Goal: Transaction & Acquisition: Purchase product/service

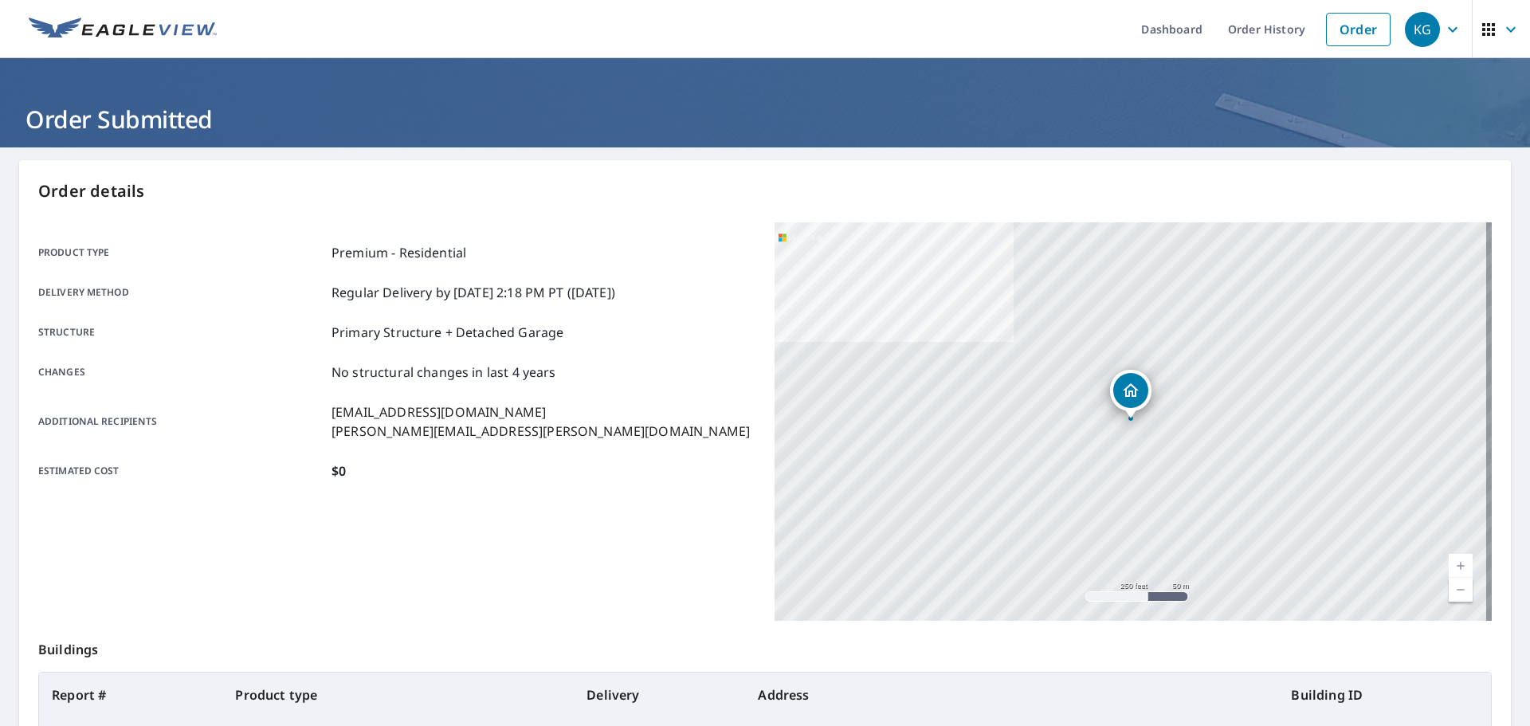
scroll to position [212, 0]
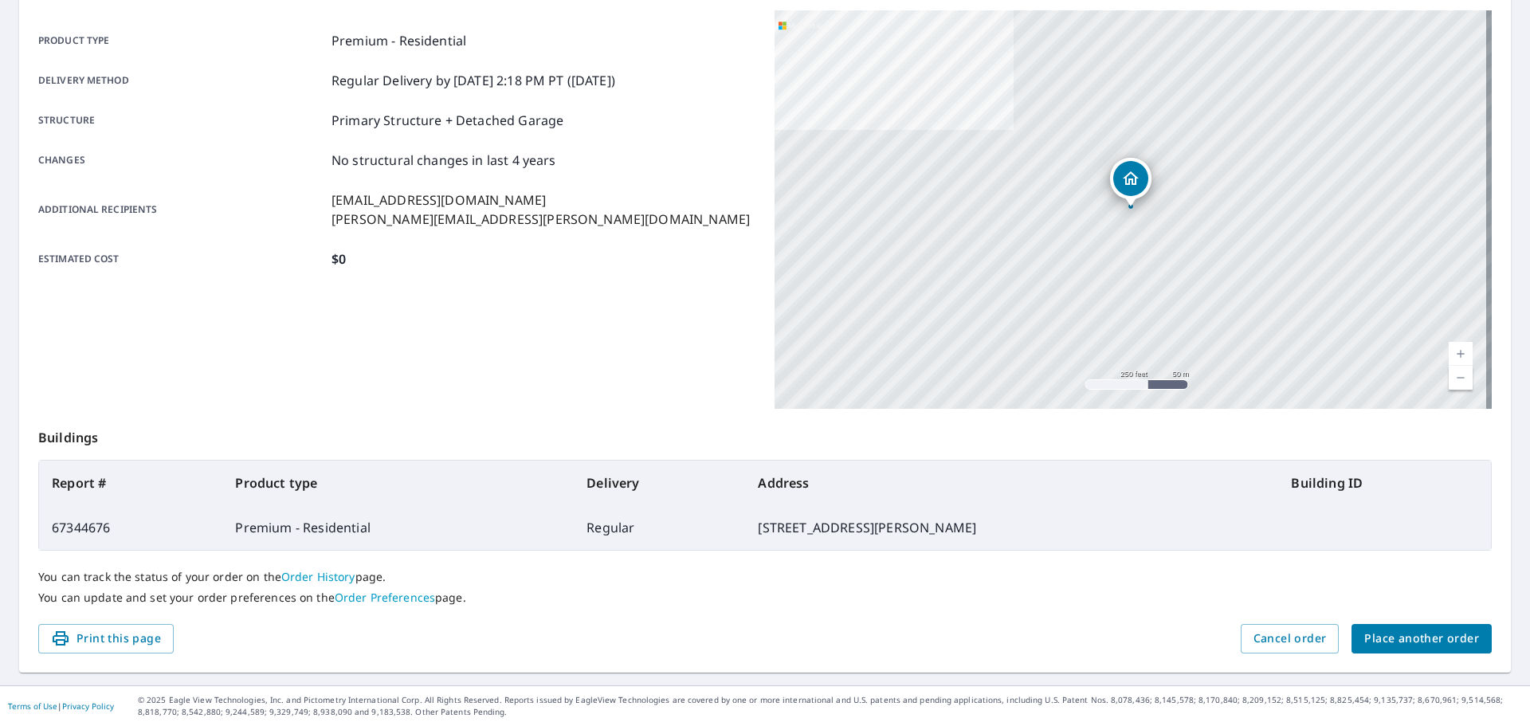
click at [1418, 631] on span "Place another order" at bounding box center [1422, 639] width 115 height 20
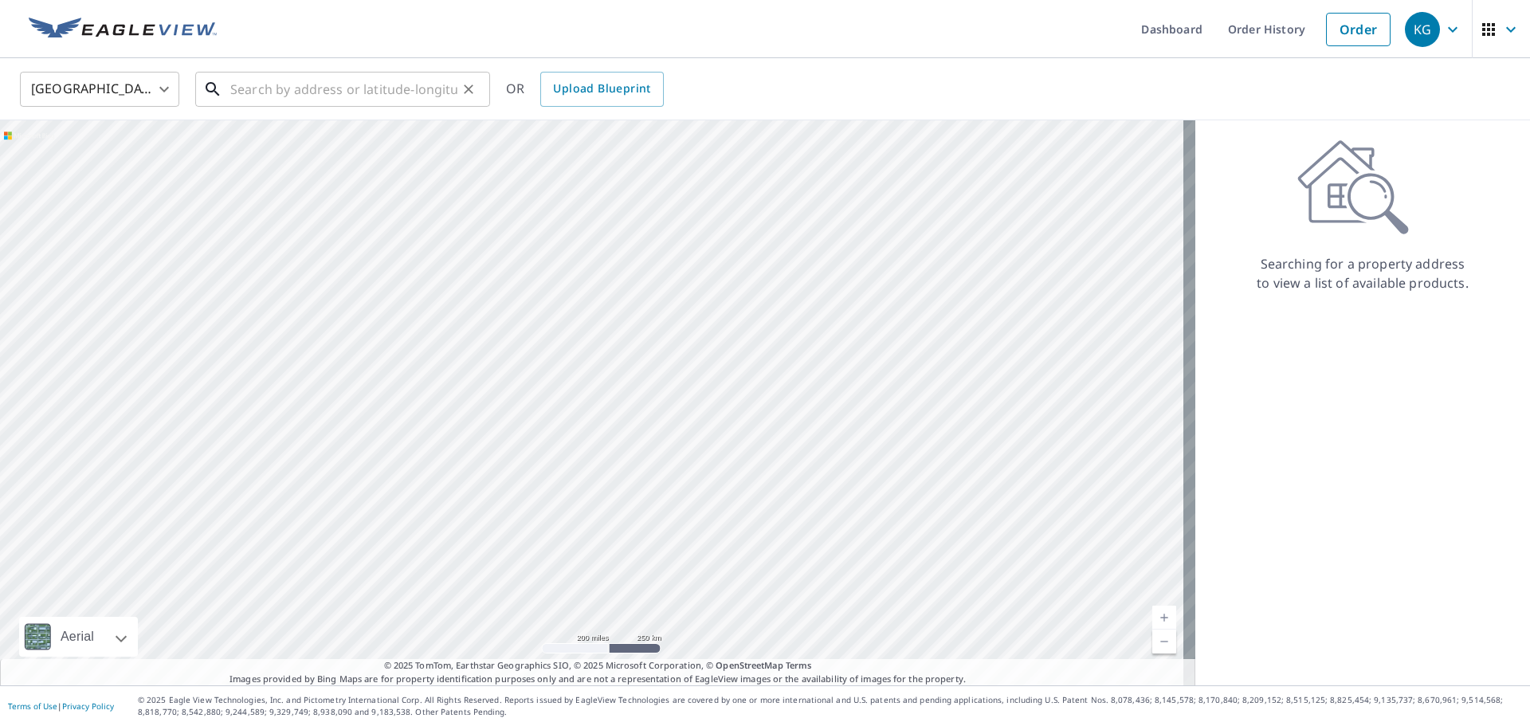
click at [332, 84] on input "text" at bounding box center [343, 89] width 227 height 45
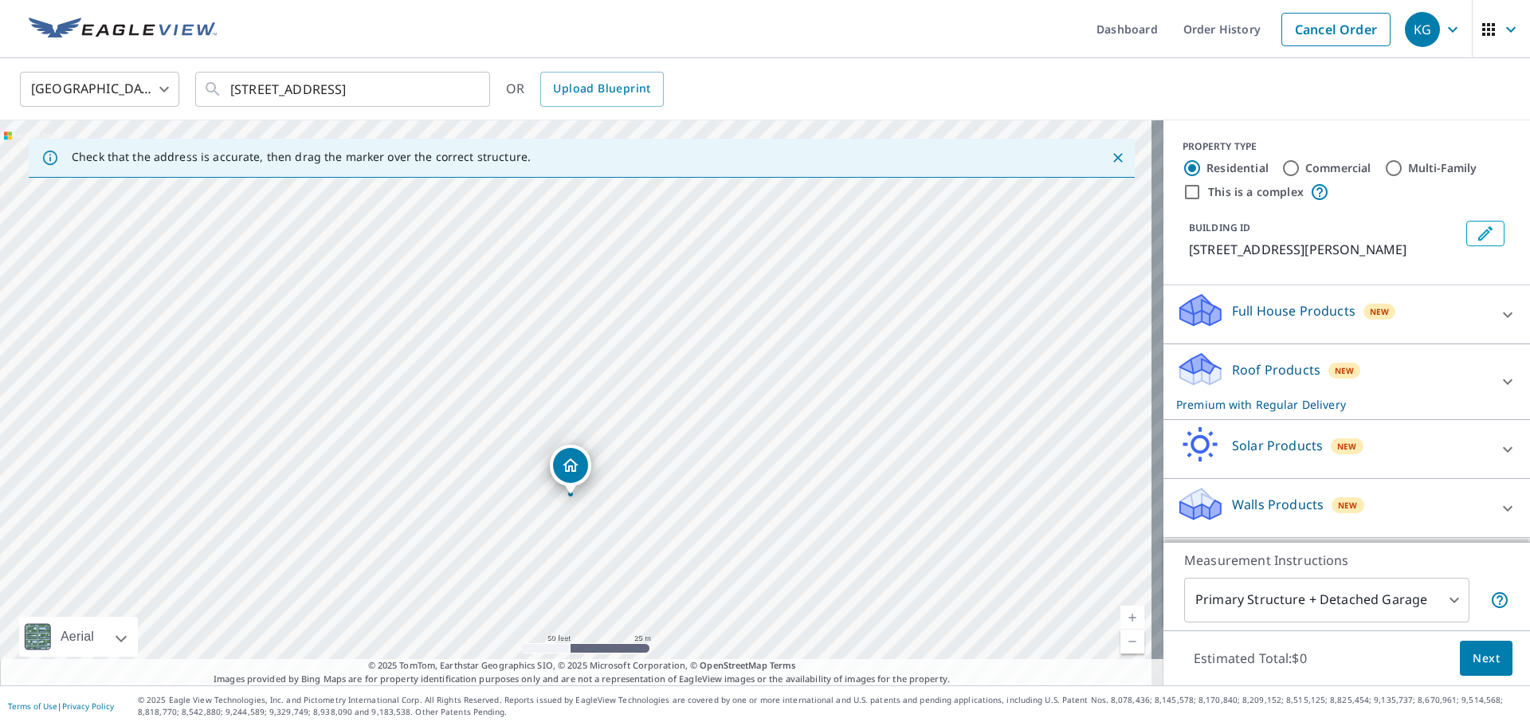
drag, startPoint x: 543, startPoint y: 389, endPoint x: 540, endPoint y: 493, distance: 103.6
click at [540, 493] on div "[STREET_ADDRESS][PERSON_NAME]" at bounding box center [582, 402] width 1164 height 565
drag, startPoint x: 689, startPoint y: 420, endPoint x: 803, endPoint y: 512, distance: 146.1
click at [803, 512] on div "[STREET_ADDRESS][PERSON_NAME]" at bounding box center [582, 402] width 1164 height 565
drag, startPoint x: 773, startPoint y: 544, endPoint x: 684, endPoint y: 370, distance: 195.3
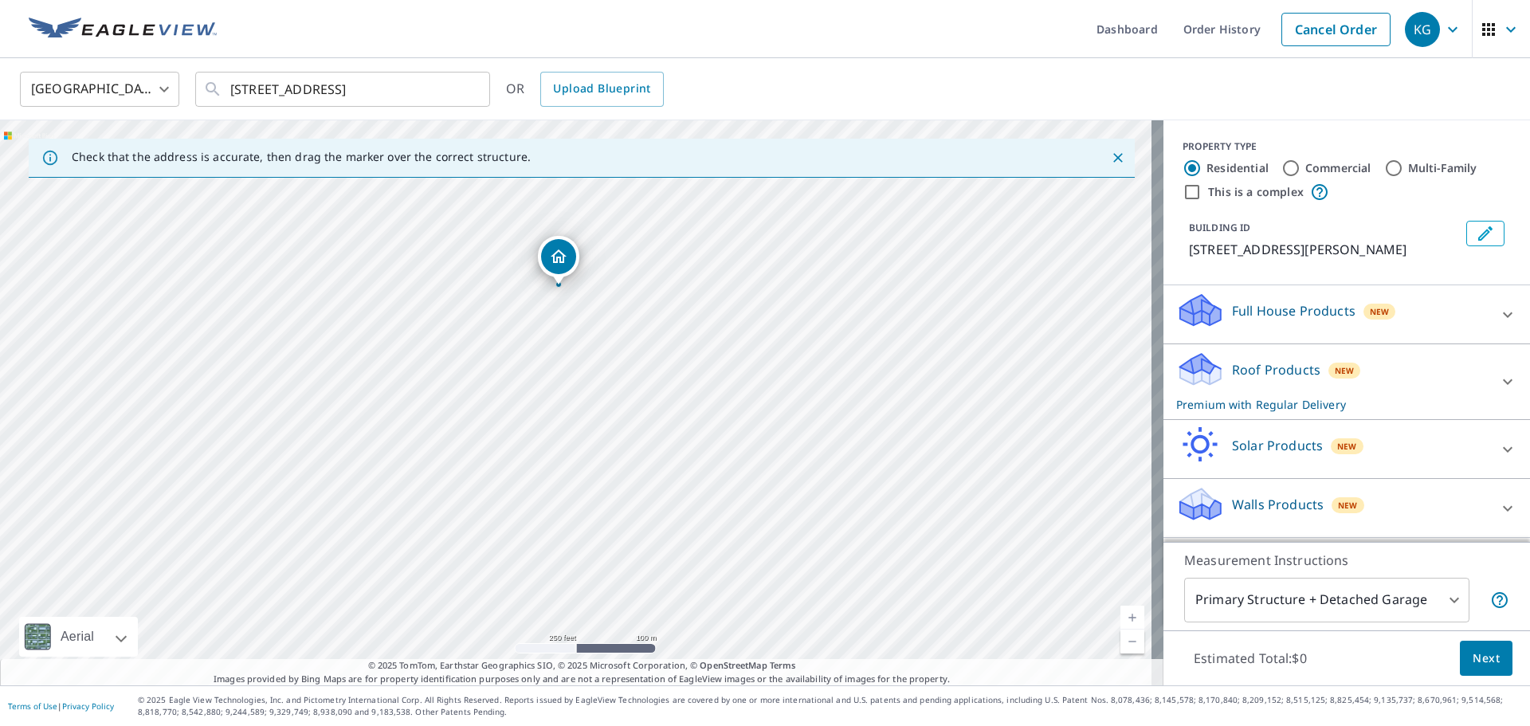
click at [684, 370] on div "[STREET_ADDRESS][PERSON_NAME]" at bounding box center [582, 402] width 1164 height 565
drag, startPoint x: 405, startPoint y: 323, endPoint x: 416, endPoint y: 435, distance: 112.9
click at [416, 435] on div "[STREET_ADDRESS][PERSON_NAME]" at bounding box center [582, 402] width 1164 height 565
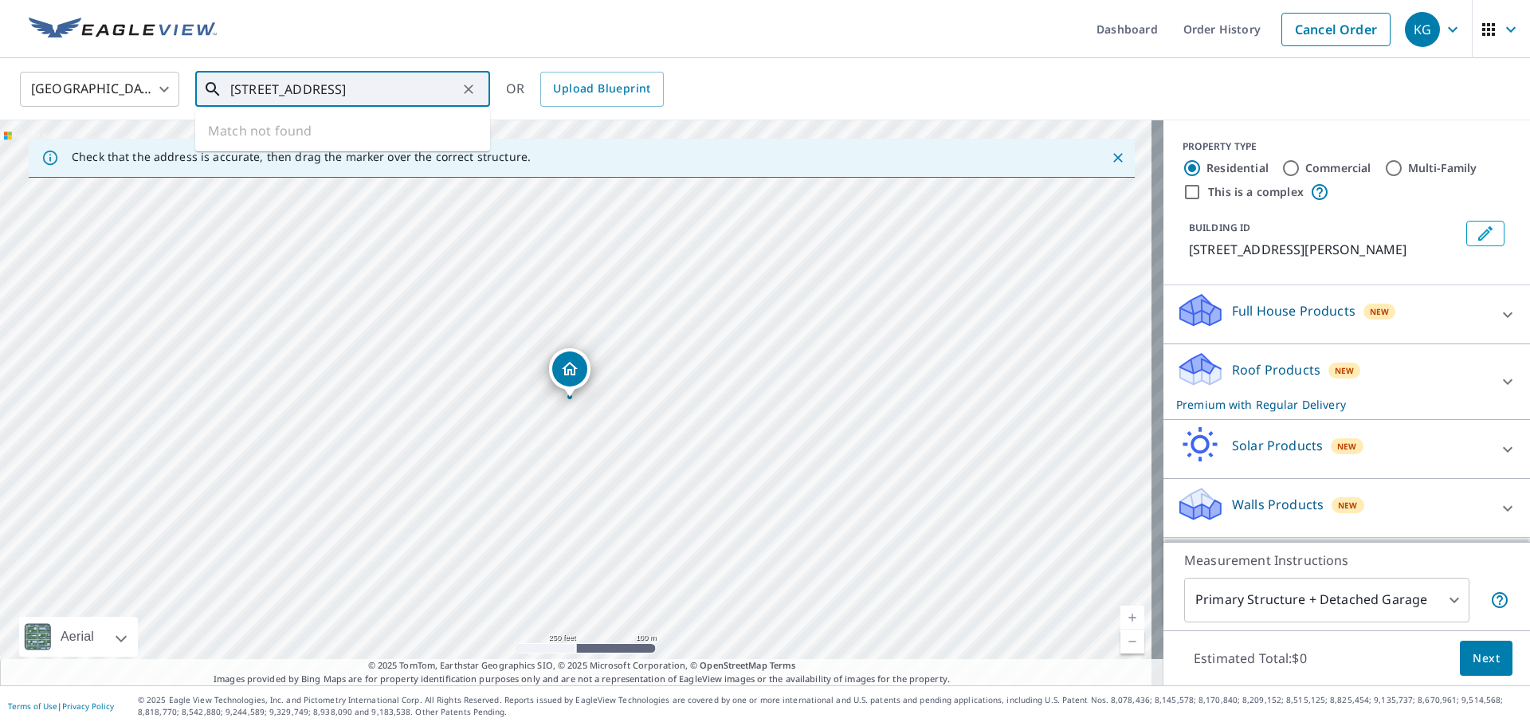
click at [270, 90] on input "[STREET_ADDRESS]" at bounding box center [343, 89] width 227 height 45
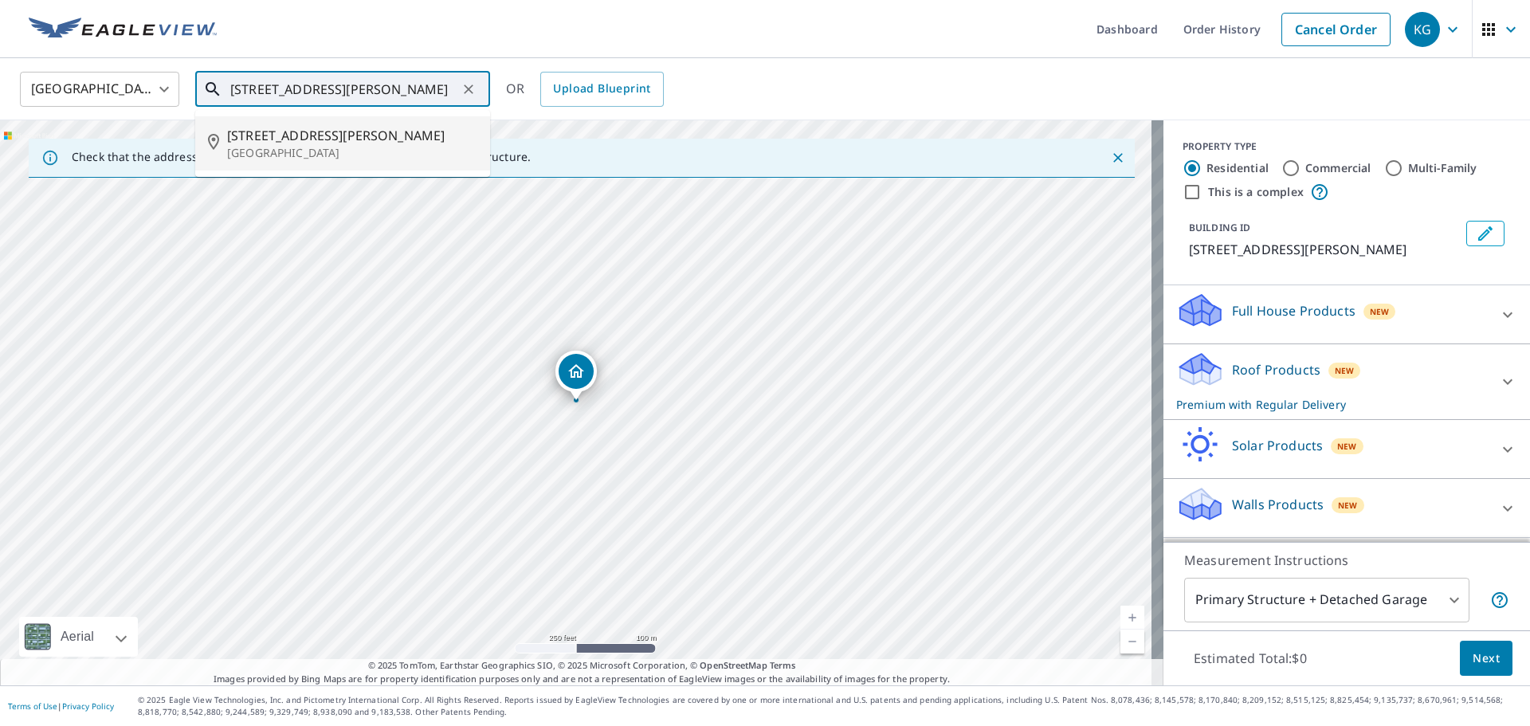
click at [342, 156] on p "[GEOGRAPHIC_DATA]" at bounding box center [352, 153] width 250 height 16
type input "[STREET_ADDRESS][PERSON_NAME]"
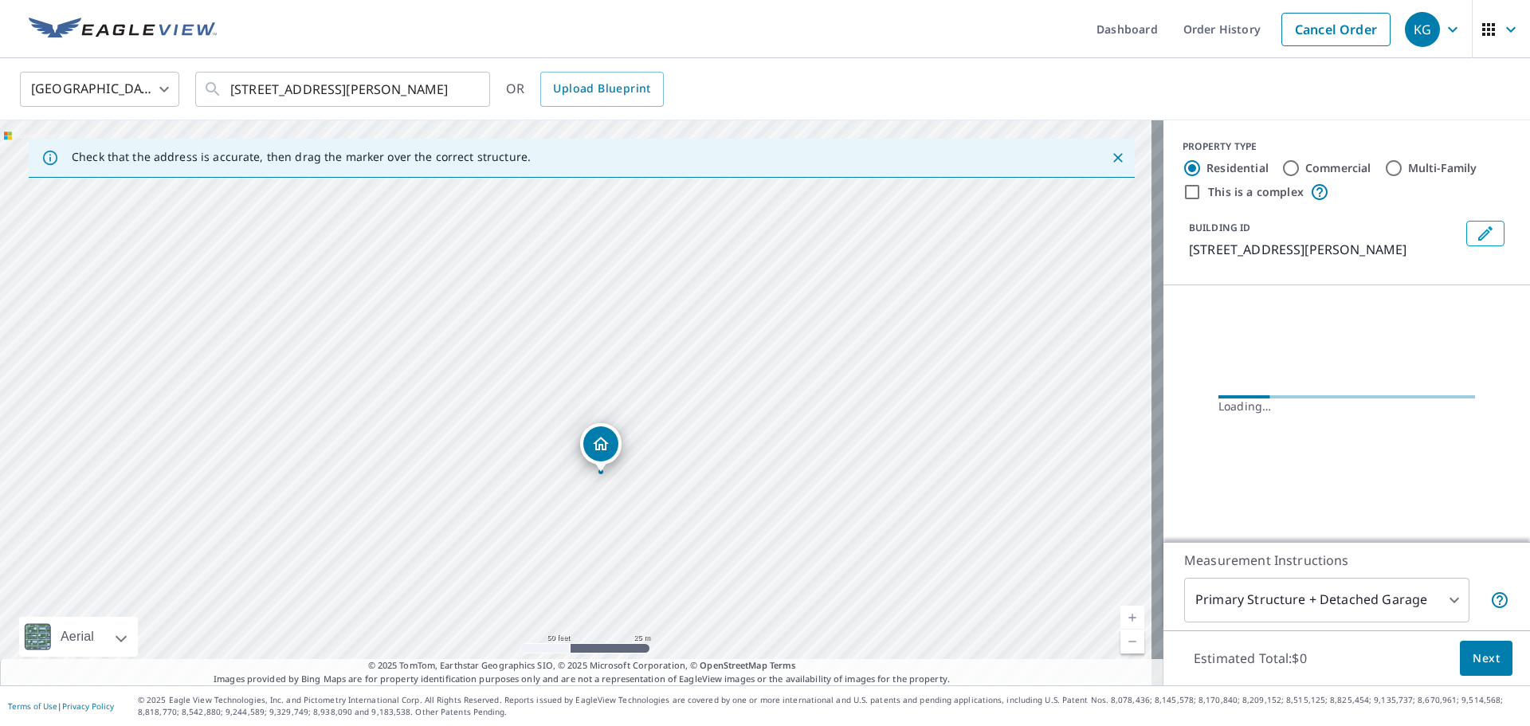
drag, startPoint x: 465, startPoint y: 344, endPoint x: 501, endPoint y: 440, distance: 102.1
click at [501, 440] on div "[STREET_ADDRESS][PERSON_NAME]" at bounding box center [582, 402] width 1164 height 565
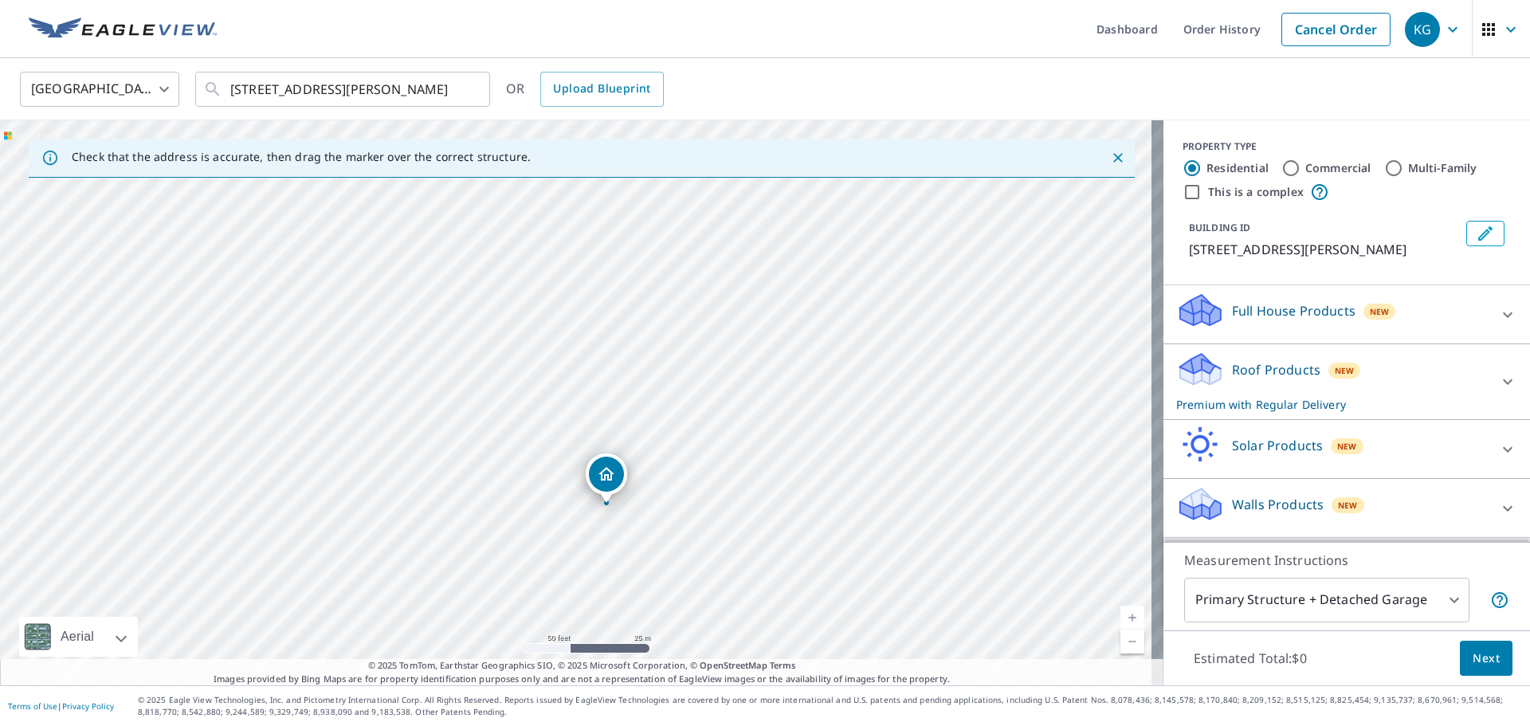
drag, startPoint x: 671, startPoint y: 303, endPoint x: 701, endPoint y: 406, distance: 107.2
click at [701, 406] on div "[STREET_ADDRESS][PERSON_NAME]" at bounding box center [582, 402] width 1164 height 565
drag, startPoint x: 717, startPoint y: 427, endPoint x: 711, endPoint y: 446, distance: 19.4
click at [711, 446] on div "[STREET_ADDRESS][PERSON_NAME]" at bounding box center [582, 402] width 1164 height 565
drag, startPoint x: 599, startPoint y: 412, endPoint x: 661, endPoint y: 379, distance: 70.6
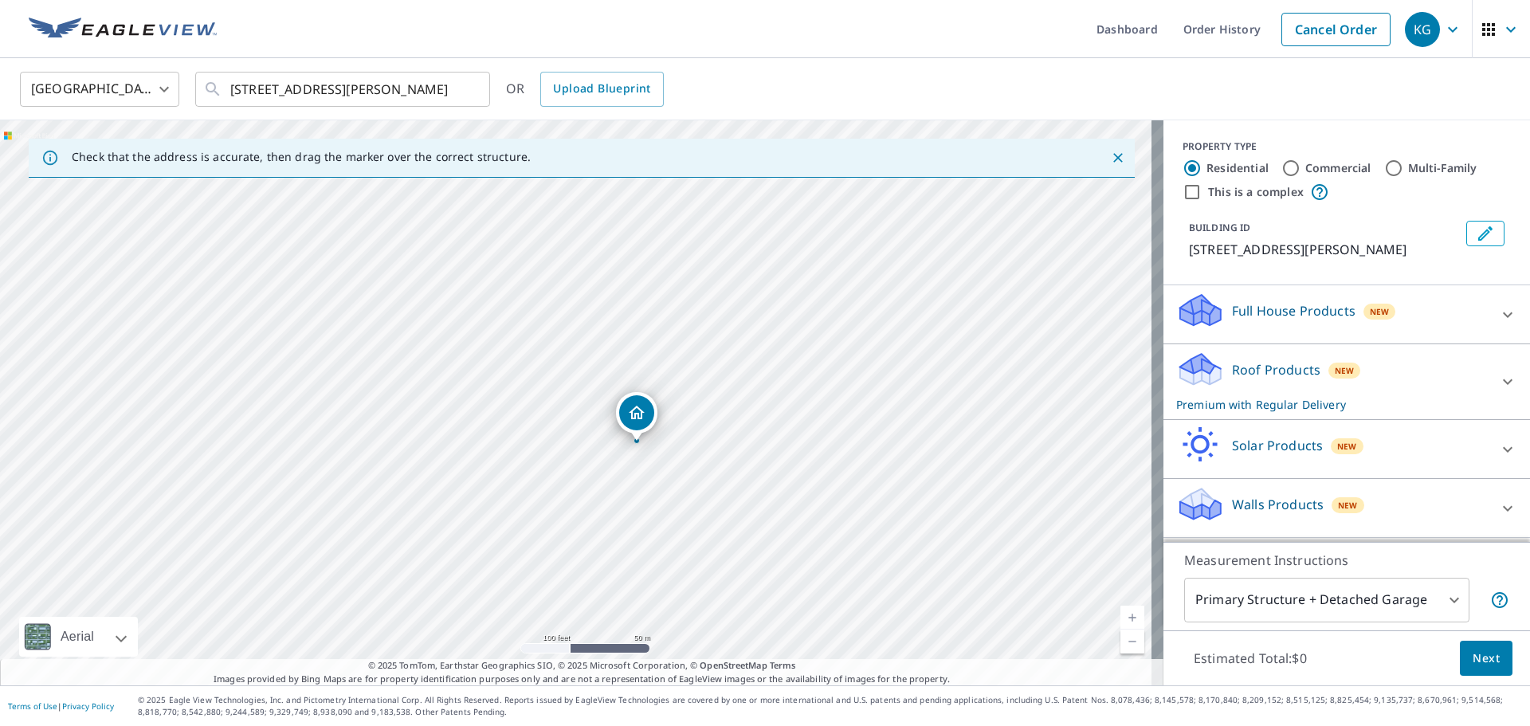
click at [661, 379] on div "[STREET_ADDRESS][PERSON_NAME]" at bounding box center [582, 402] width 1164 height 565
drag, startPoint x: 367, startPoint y: 360, endPoint x: 384, endPoint y: 416, distance: 58.5
click at [384, 416] on div "[STREET_ADDRESS][PERSON_NAME]" at bounding box center [582, 402] width 1164 height 565
drag, startPoint x: 454, startPoint y: 368, endPoint x: 466, endPoint y: 361, distance: 14.6
click at [466, 361] on div "[STREET_ADDRESS][PERSON_NAME]" at bounding box center [582, 402] width 1164 height 565
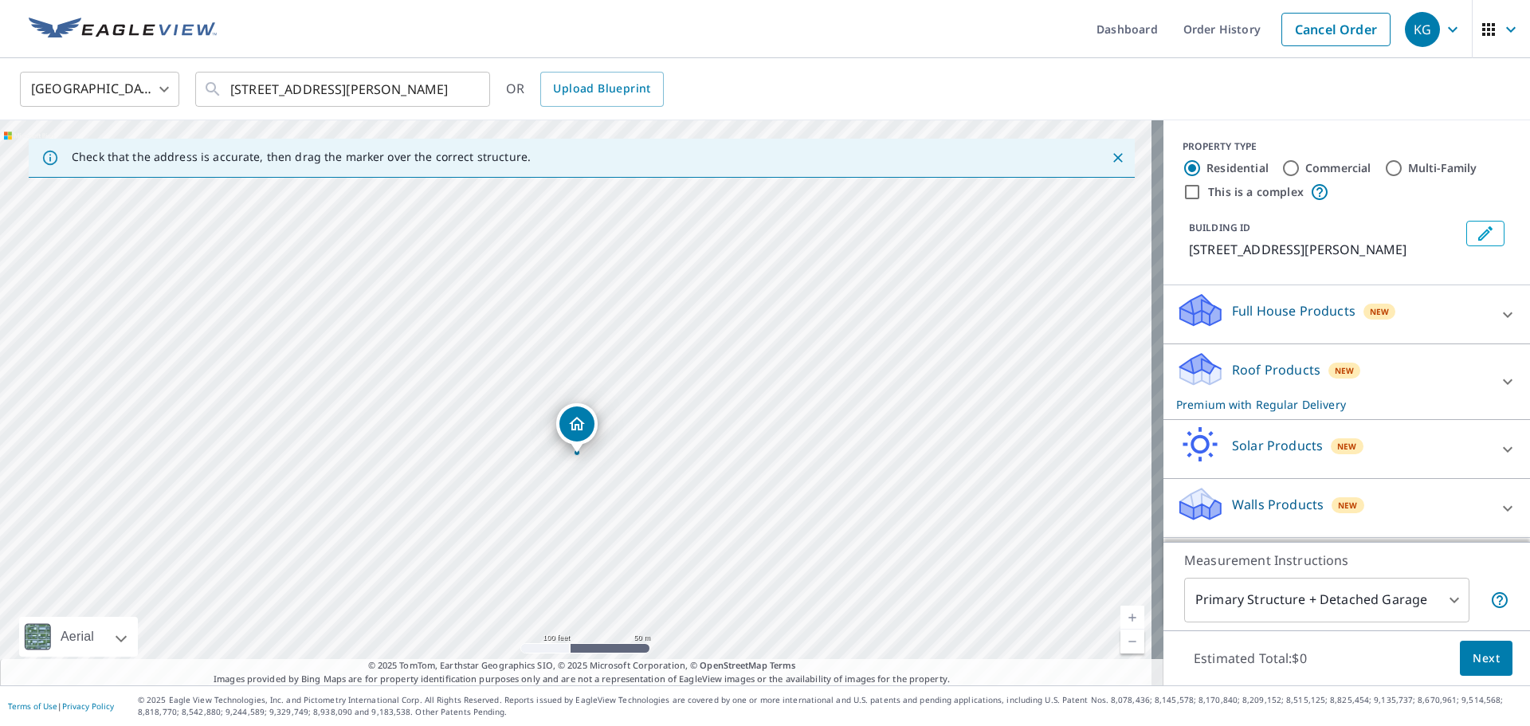
click at [1127, 638] on link "Current Level 18, Zoom Out" at bounding box center [1133, 642] width 24 height 24
click at [1131, 620] on link "Current Level 17, Zoom In" at bounding box center [1133, 618] width 24 height 24
click at [1130, 619] on link "Current Level 18, Zoom In" at bounding box center [1133, 618] width 24 height 24
drag, startPoint x: 889, startPoint y: 574, endPoint x: 980, endPoint y: 535, distance: 98.2
click at [980, 535] on div "[STREET_ADDRESS][PERSON_NAME]" at bounding box center [582, 402] width 1164 height 565
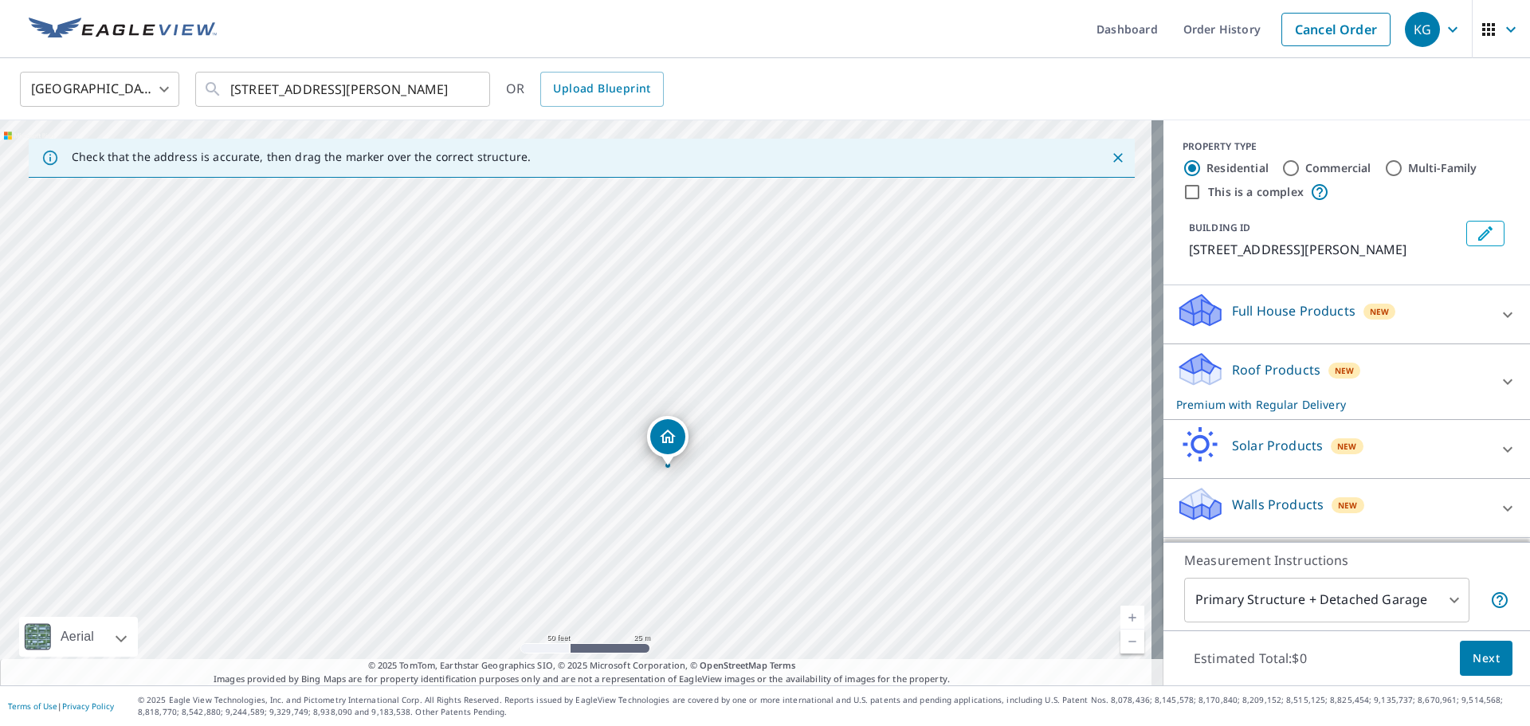
drag, startPoint x: 827, startPoint y: 526, endPoint x: 939, endPoint y: 479, distance: 121.8
click at [937, 480] on div "[STREET_ADDRESS][PERSON_NAME]" at bounding box center [582, 402] width 1164 height 565
drag, startPoint x: 396, startPoint y: 444, endPoint x: 396, endPoint y: 464, distance: 19.9
click at [397, 464] on div "[STREET_ADDRESS][PERSON_NAME]" at bounding box center [582, 402] width 1164 height 565
drag, startPoint x: 439, startPoint y: 512, endPoint x: 442, endPoint y: 483, distance: 29.6
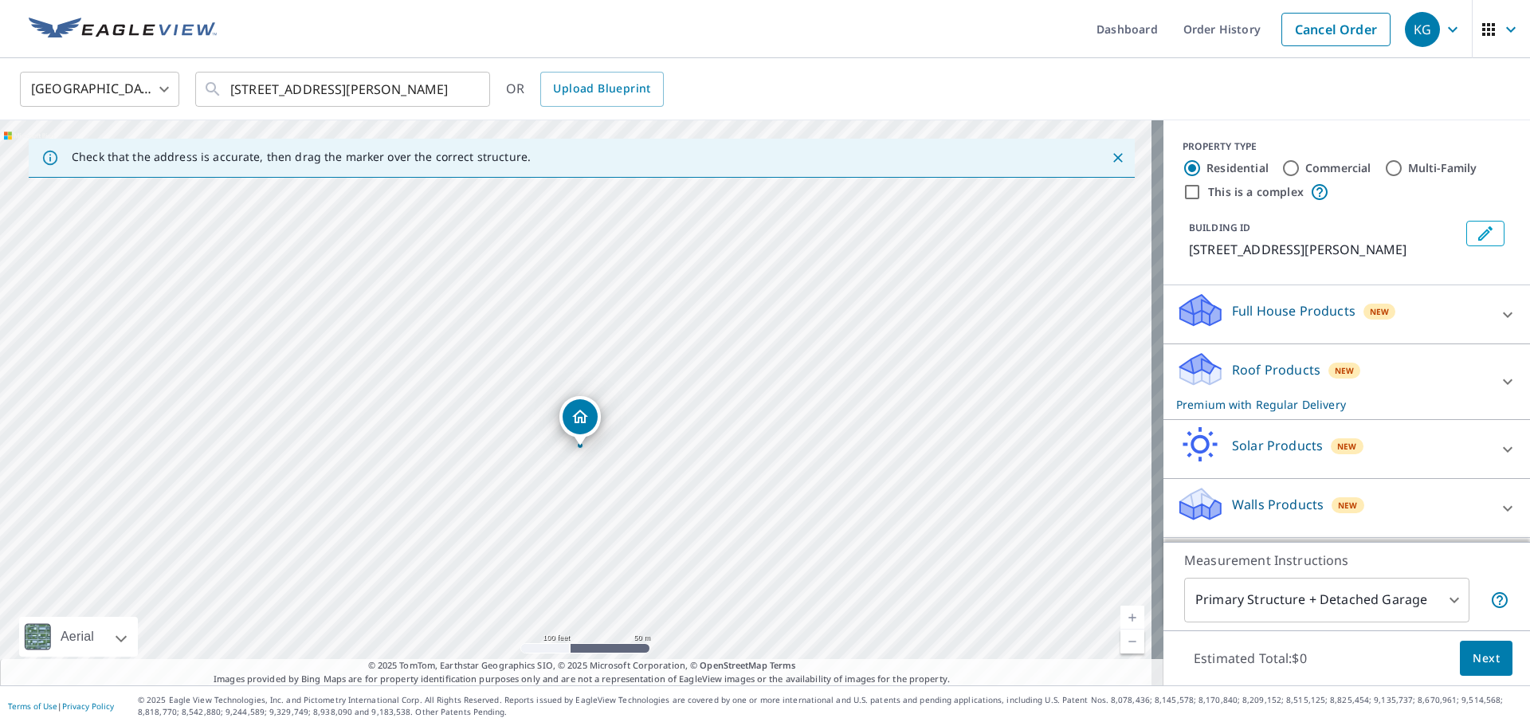
click at [442, 483] on div "[STREET_ADDRESS][PERSON_NAME]" at bounding box center [582, 402] width 1164 height 565
drag, startPoint x: 551, startPoint y: 506, endPoint x: 574, endPoint y: 431, distance: 78.4
click at [574, 431] on div "[STREET_ADDRESS][PERSON_NAME]" at bounding box center [582, 402] width 1164 height 565
click at [1282, 167] on input "Commercial" at bounding box center [1291, 168] width 19 height 19
radio input "true"
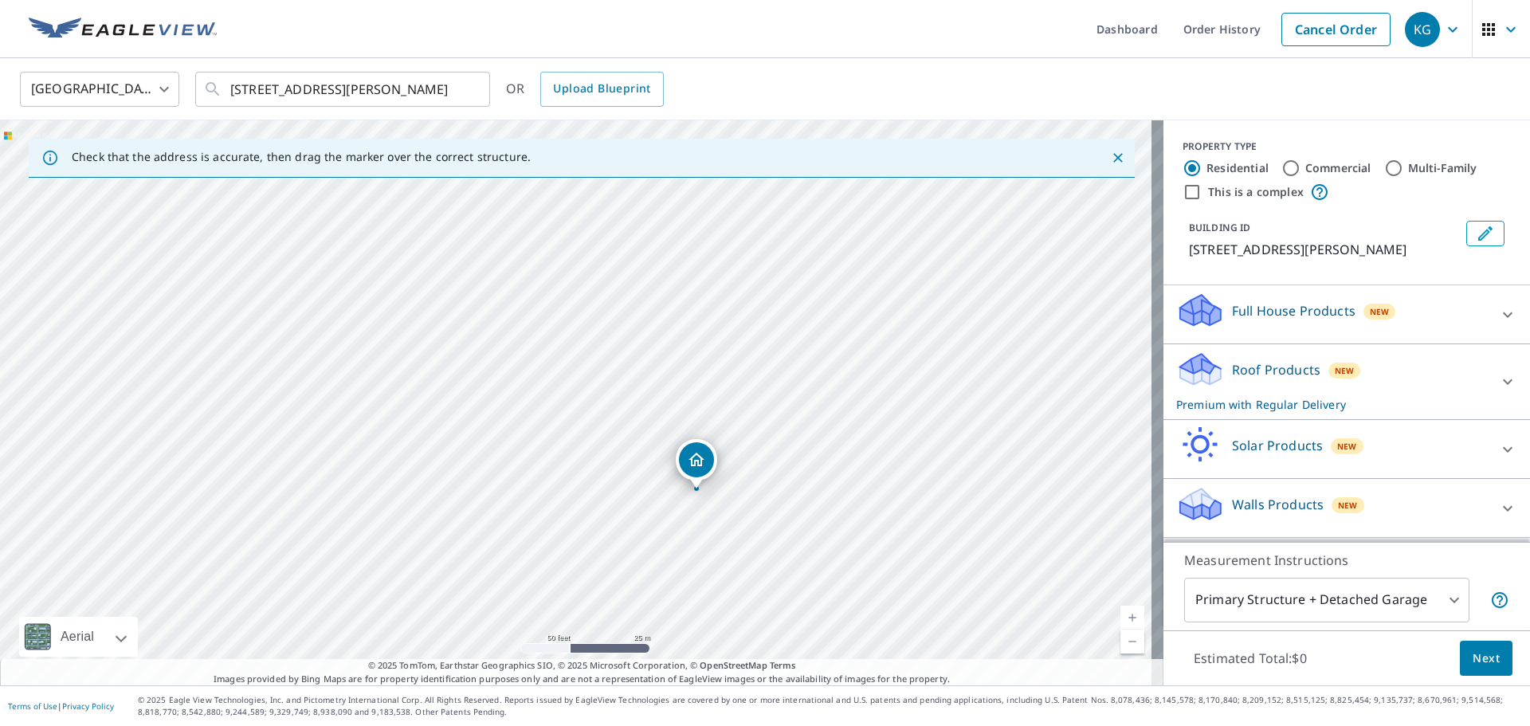
type input "4"
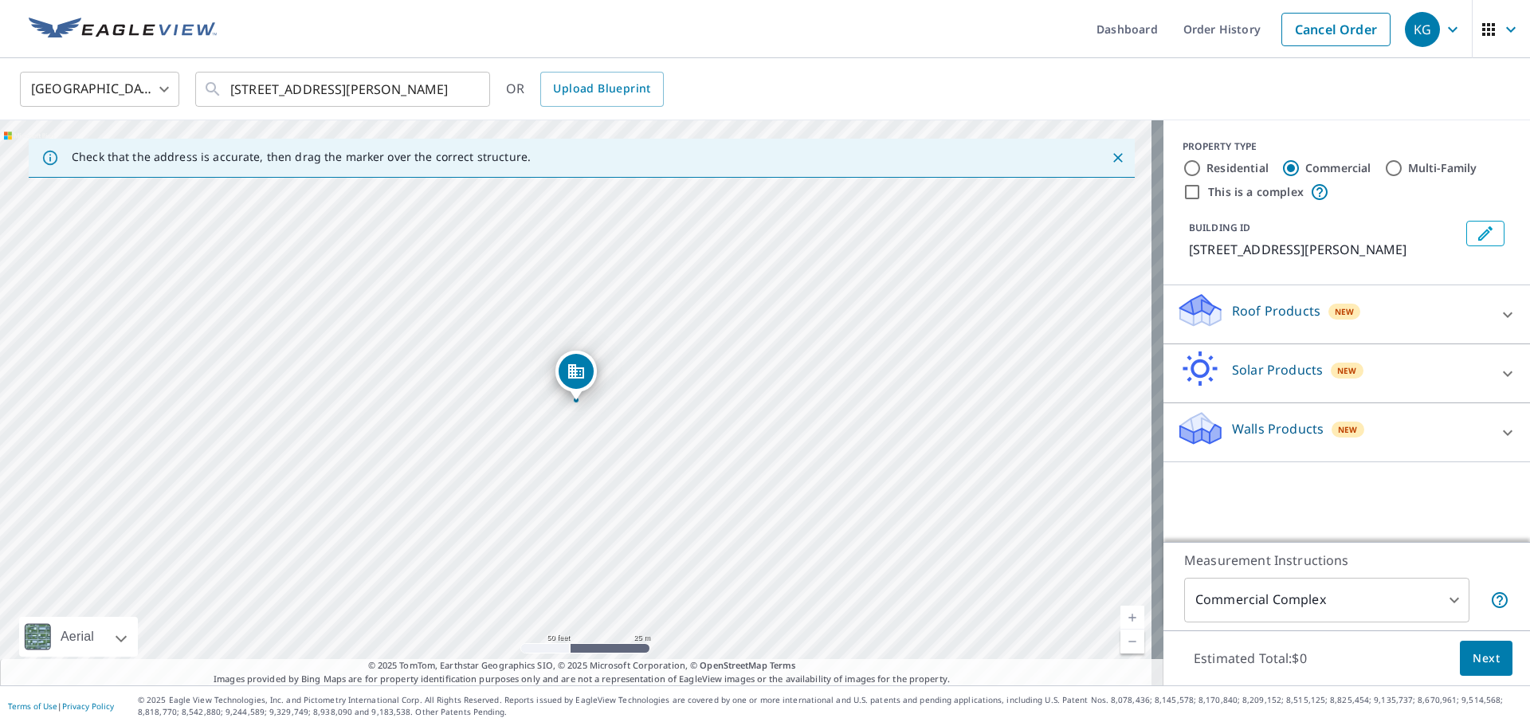
click at [1247, 196] on label "This is a complex" at bounding box center [1256, 192] width 96 height 16
click at [1202, 196] on input "This is a complex" at bounding box center [1192, 192] width 19 height 19
checkbox input "true"
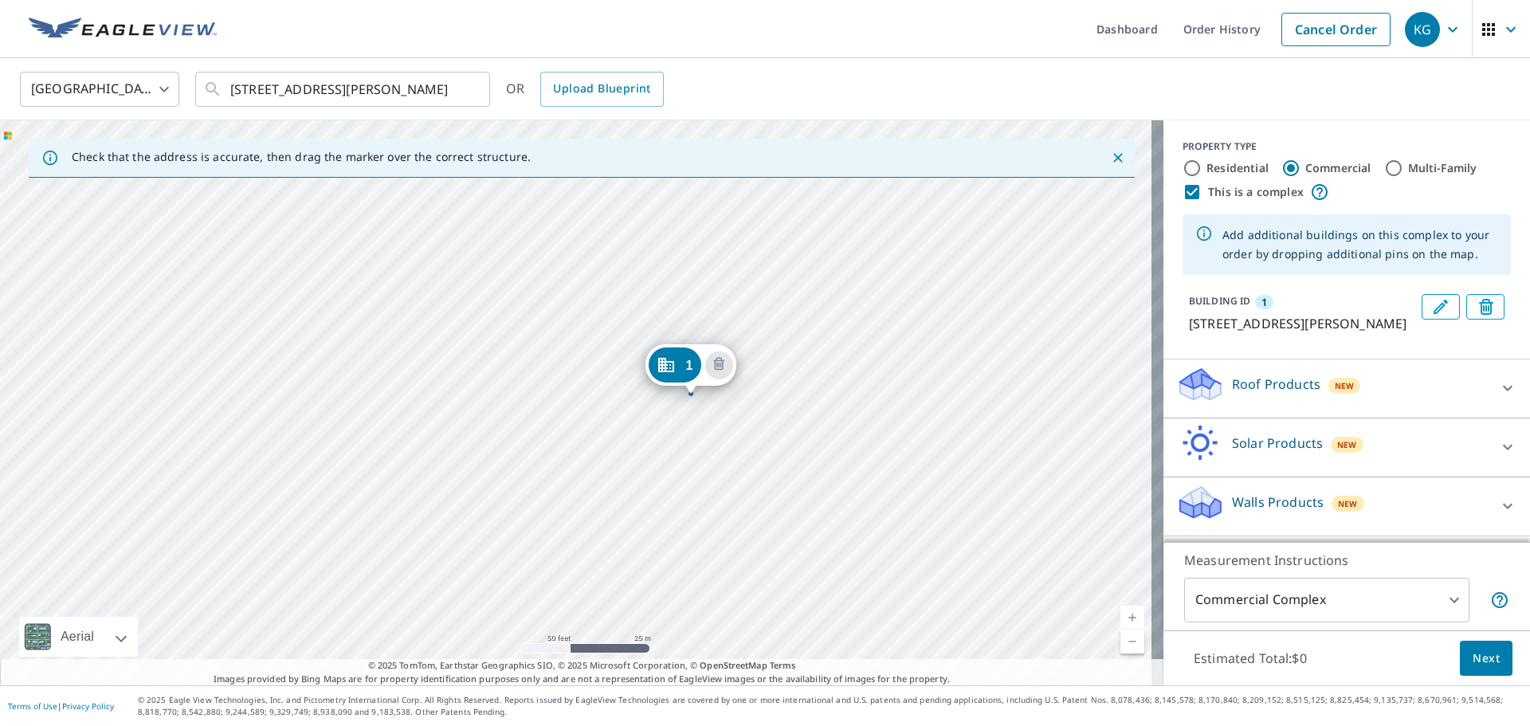
drag, startPoint x: 677, startPoint y: 432, endPoint x: 783, endPoint y: 474, distance: 114.1
click at [783, 474] on div "1 [STREET_ADDRESS][PERSON_NAME]" at bounding box center [582, 402] width 1164 height 565
drag, startPoint x: 687, startPoint y: 379, endPoint x: 486, endPoint y: 335, distance: 205.8
click at [1422, 311] on button "Edit building 1" at bounding box center [1441, 307] width 38 height 26
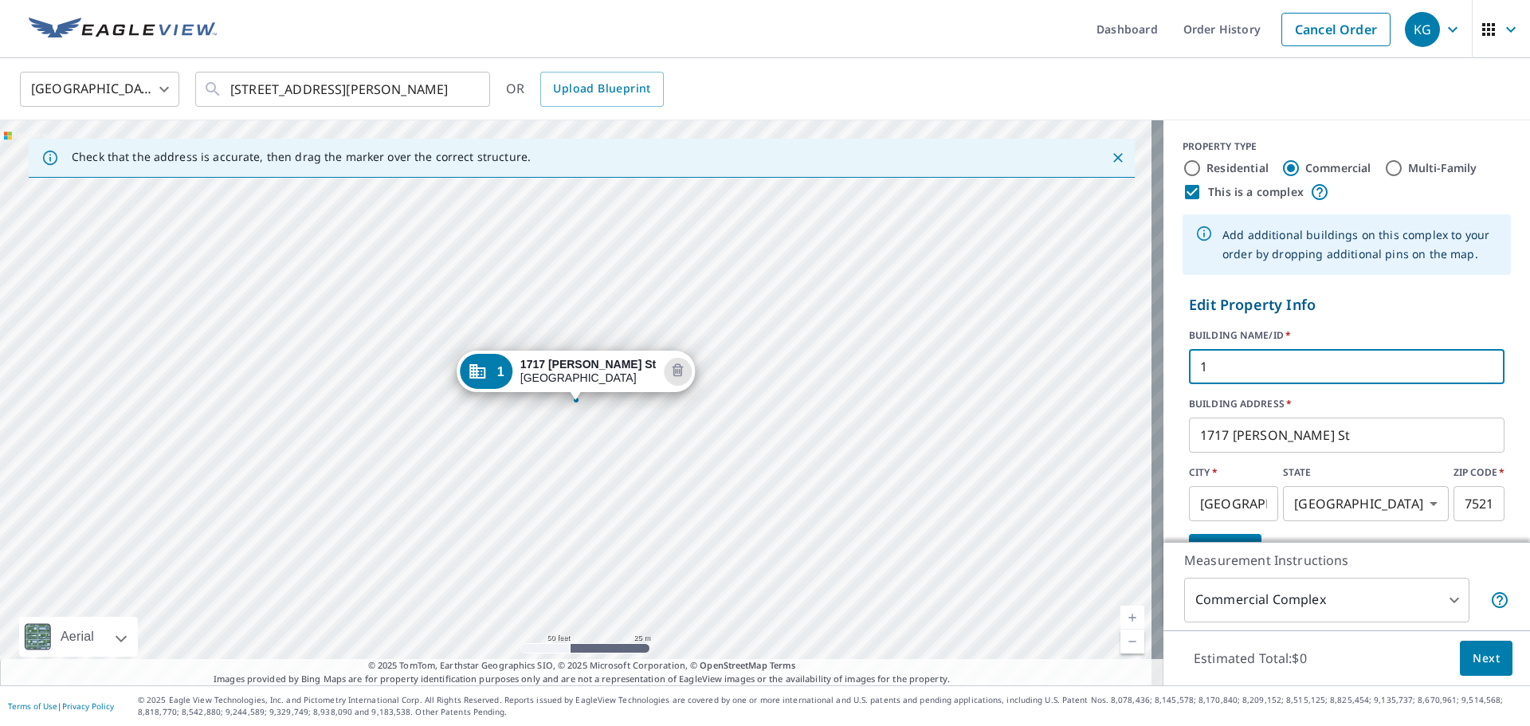
drag, startPoint x: 1256, startPoint y: 385, endPoint x: 1169, endPoint y: 379, distance: 87.1
click at [1169, 379] on div "Edit Property Info BUILDING NAME/ID   * 1 ​ BUILDING ADDRESS   * [STREET_ADDRES…" at bounding box center [1347, 433] width 367 height 291
click at [1086, 433] on div "1 [STREET_ADDRESS][PERSON_NAME]" at bounding box center [582, 402] width 1164 height 565
type input "17"
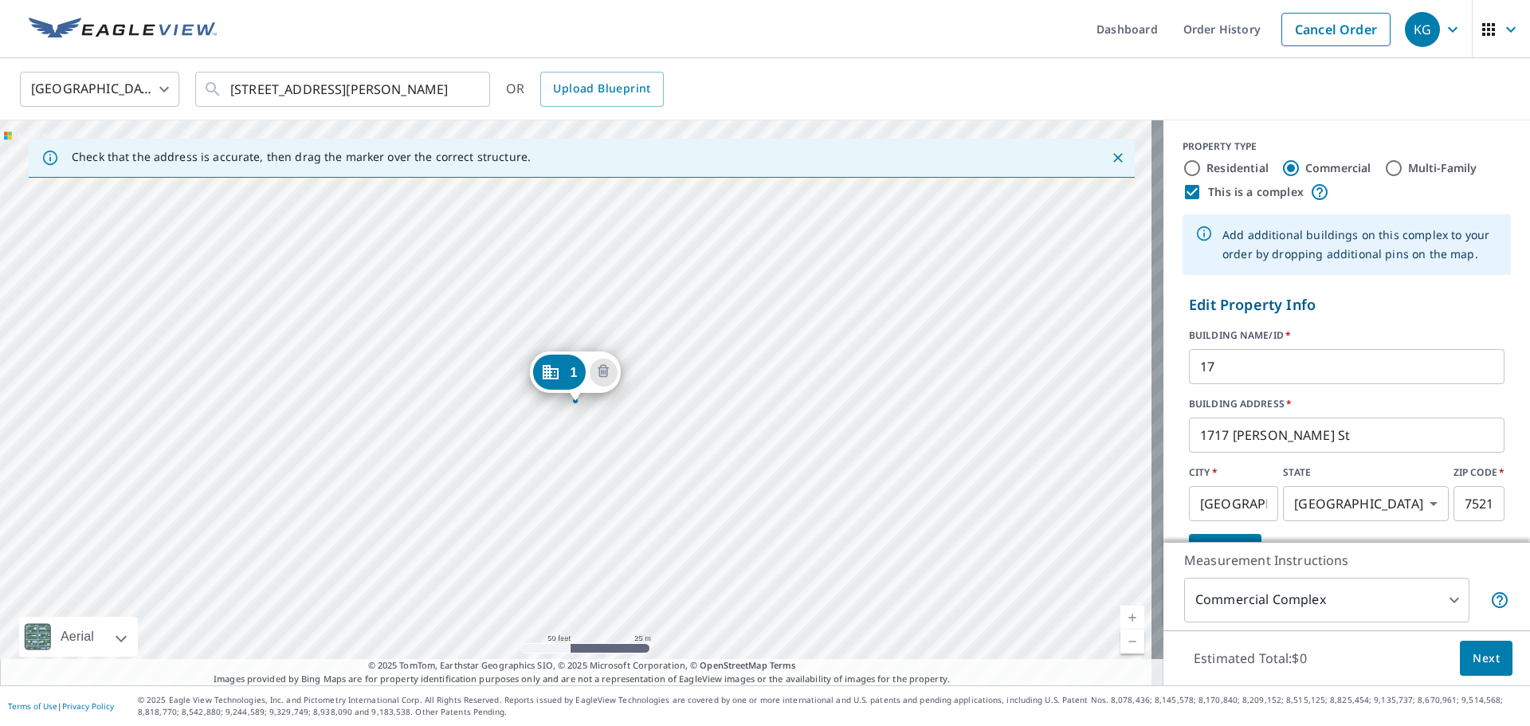
click at [1424, 328] on form "Edit Property Info BUILDING NAME/ID   * 17 ​ BUILDING ADDRESS   * [STREET_ADDRE…" at bounding box center [1347, 433] width 328 height 291
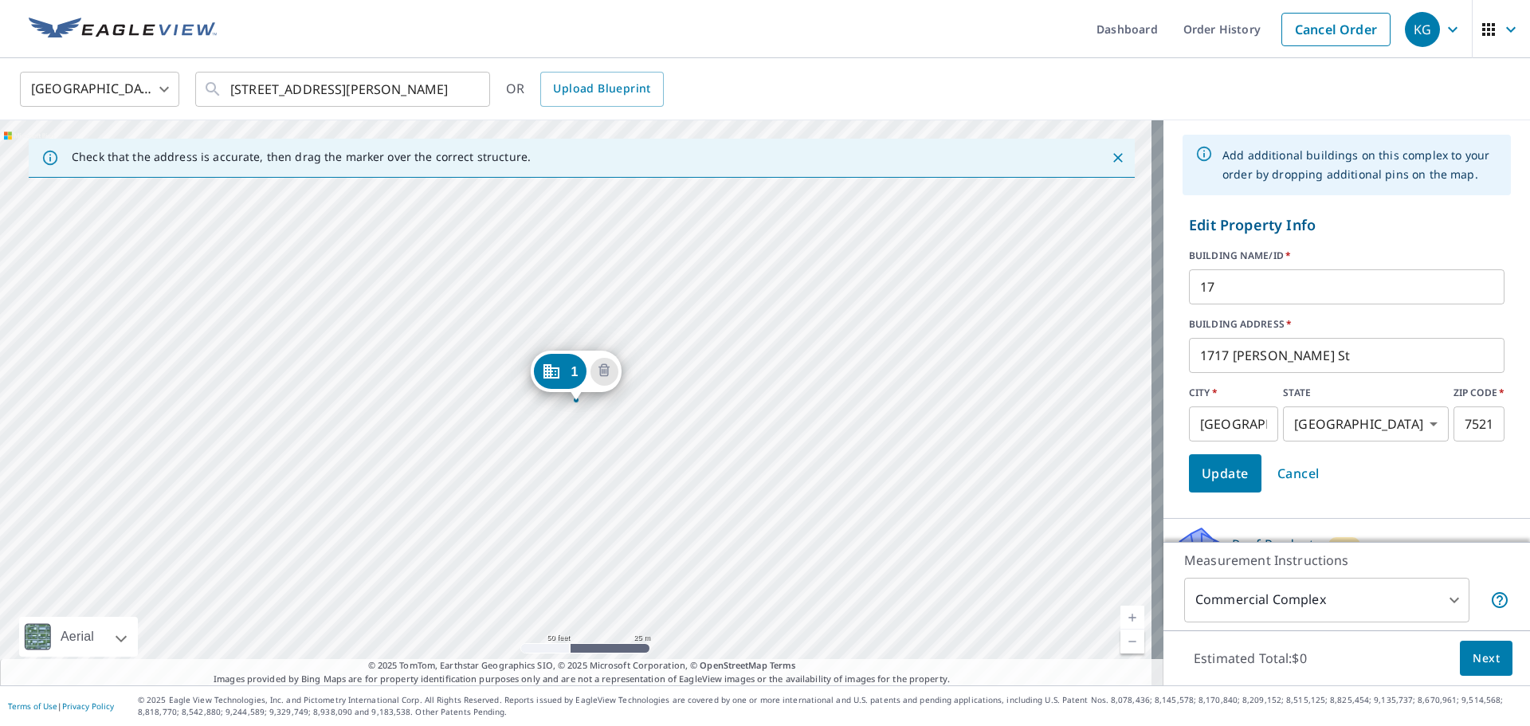
click at [1205, 473] on span "Update" at bounding box center [1225, 473] width 47 height 22
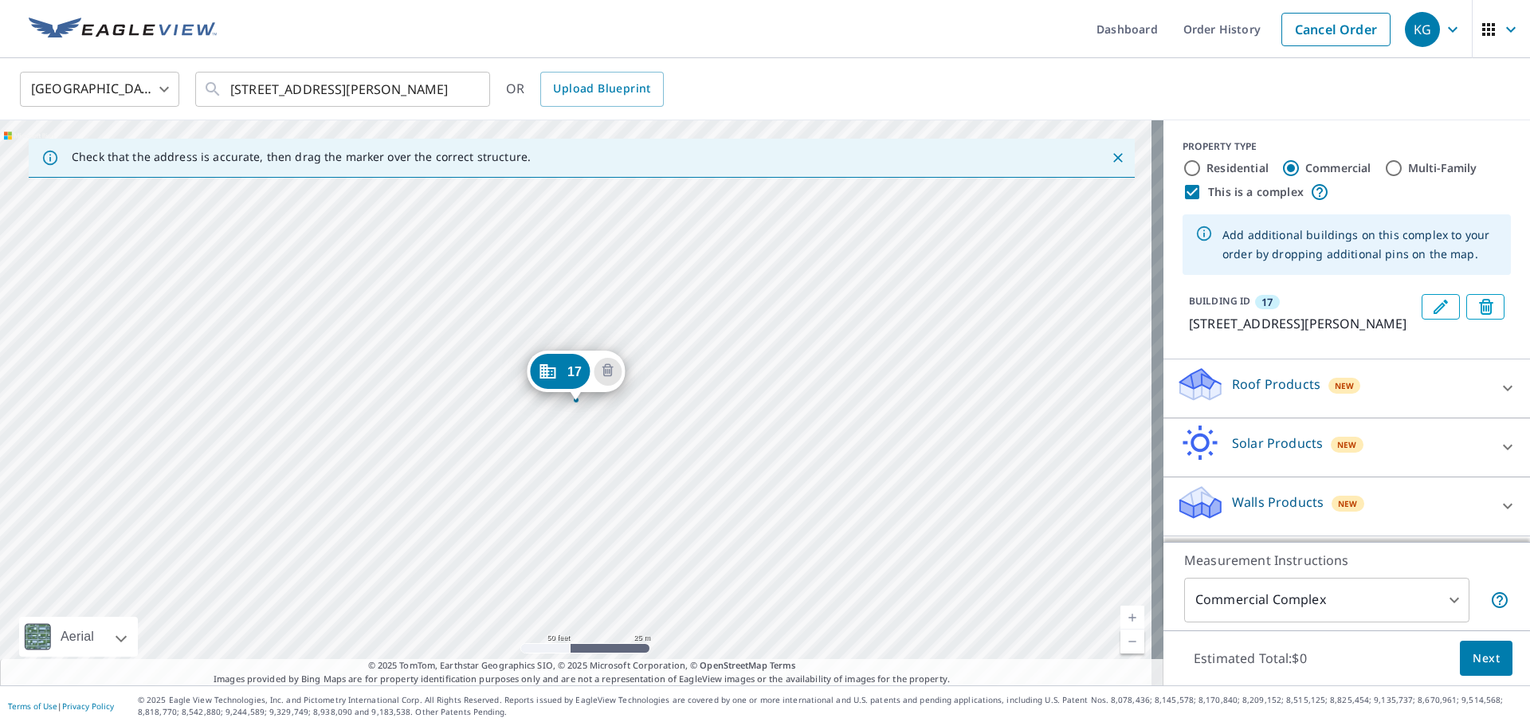
scroll to position [0, 0]
drag, startPoint x: 611, startPoint y: 316, endPoint x: 658, endPoint y: 440, distance: 132.9
click at [658, 440] on div "17 [STREET_ADDRESS][PERSON_NAME]" at bounding box center [582, 402] width 1164 height 565
click at [729, 292] on div "17 [STREET_ADDRESS][PERSON_NAME]" at bounding box center [582, 402] width 1164 height 565
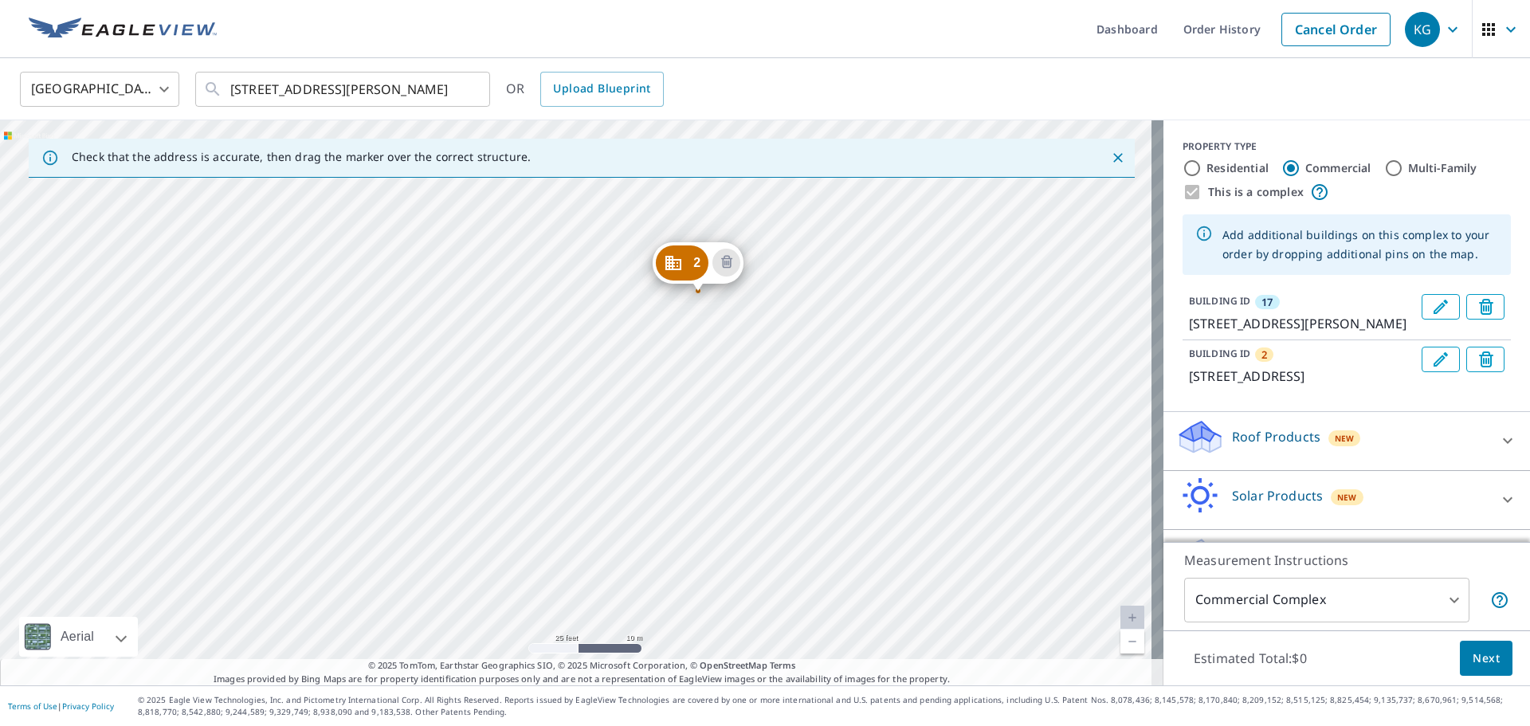
drag, startPoint x: 693, startPoint y: 339, endPoint x: 691, endPoint y: 454, distance: 114.8
click at [691, 454] on div "[GEOGRAPHIC_DATA][STREET_ADDRESS] [GEOGRAPHIC_DATA][STREET_ADDRESS][PERSON_NAME]" at bounding box center [582, 402] width 1164 height 565
drag, startPoint x: 683, startPoint y: 262, endPoint x: 667, endPoint y: 263, distance: 16.0
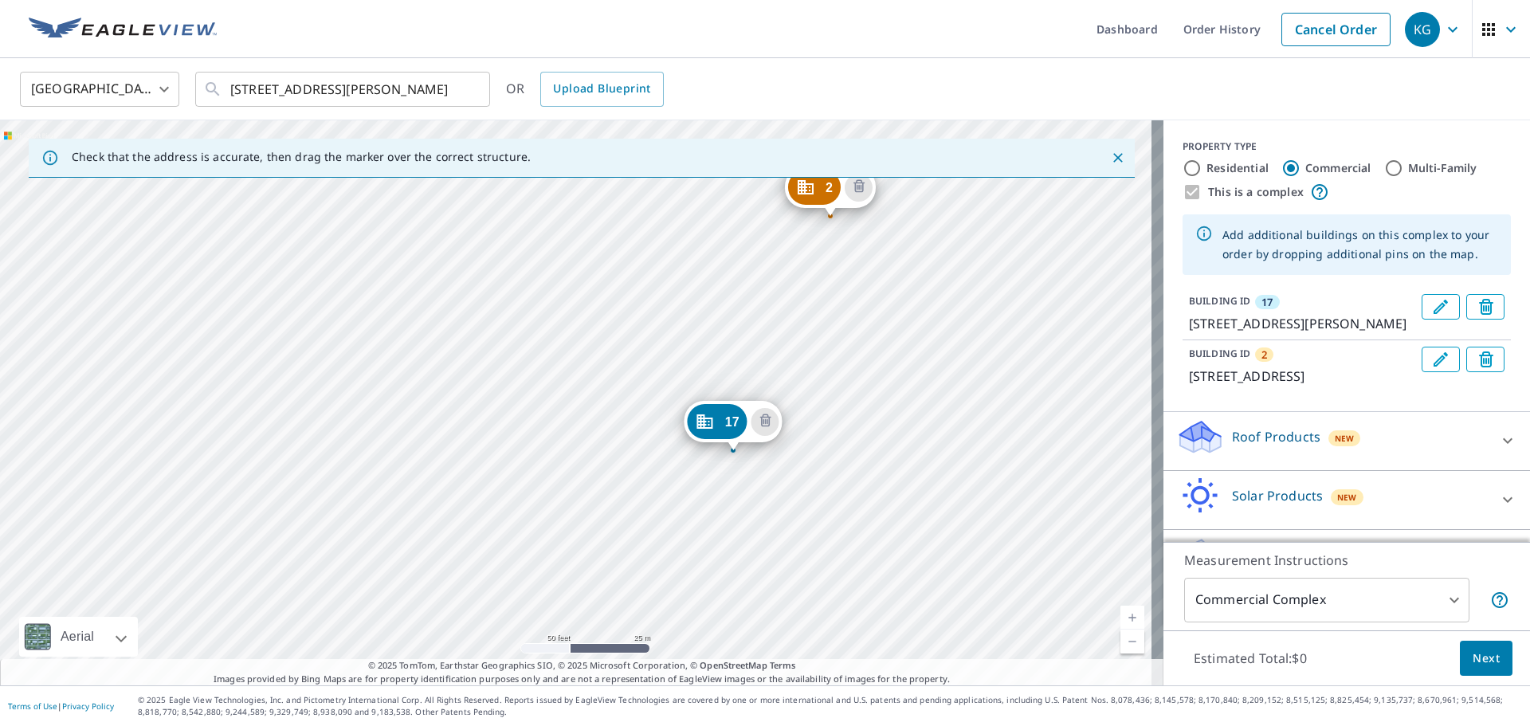
click at [1247, 454] on div "Roof Products New" at bounding box center [1332, 440] width 312 height 45
click at [1239, 440] on p "Roof Products" at bounding box center [1276, 436] width 88 height 19
click at [1431, 359] on icon "Edit building 2" at bounding box center [1440, 359] width 19 height 19
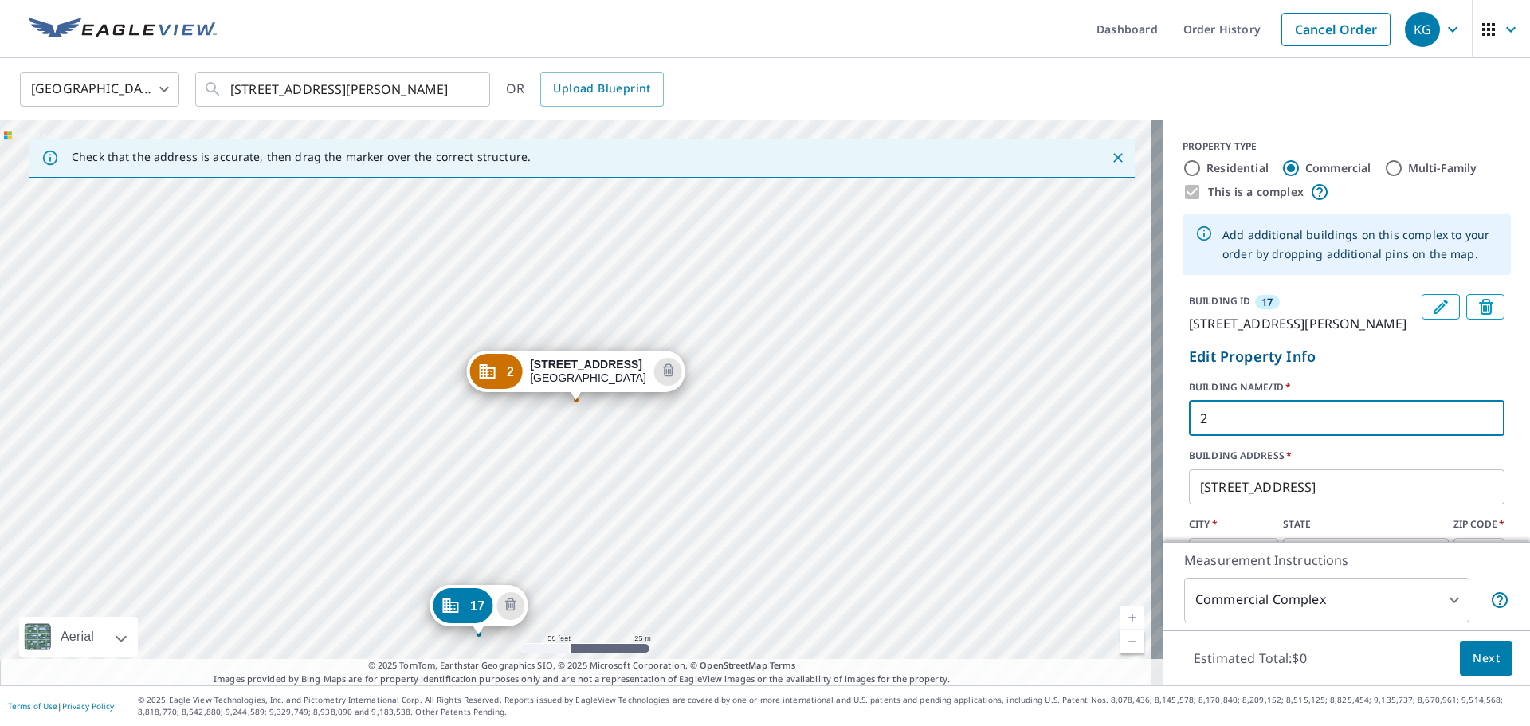
click at [1284, 410] on input "2" at bounding box center [1347, 418] width 316 height 45
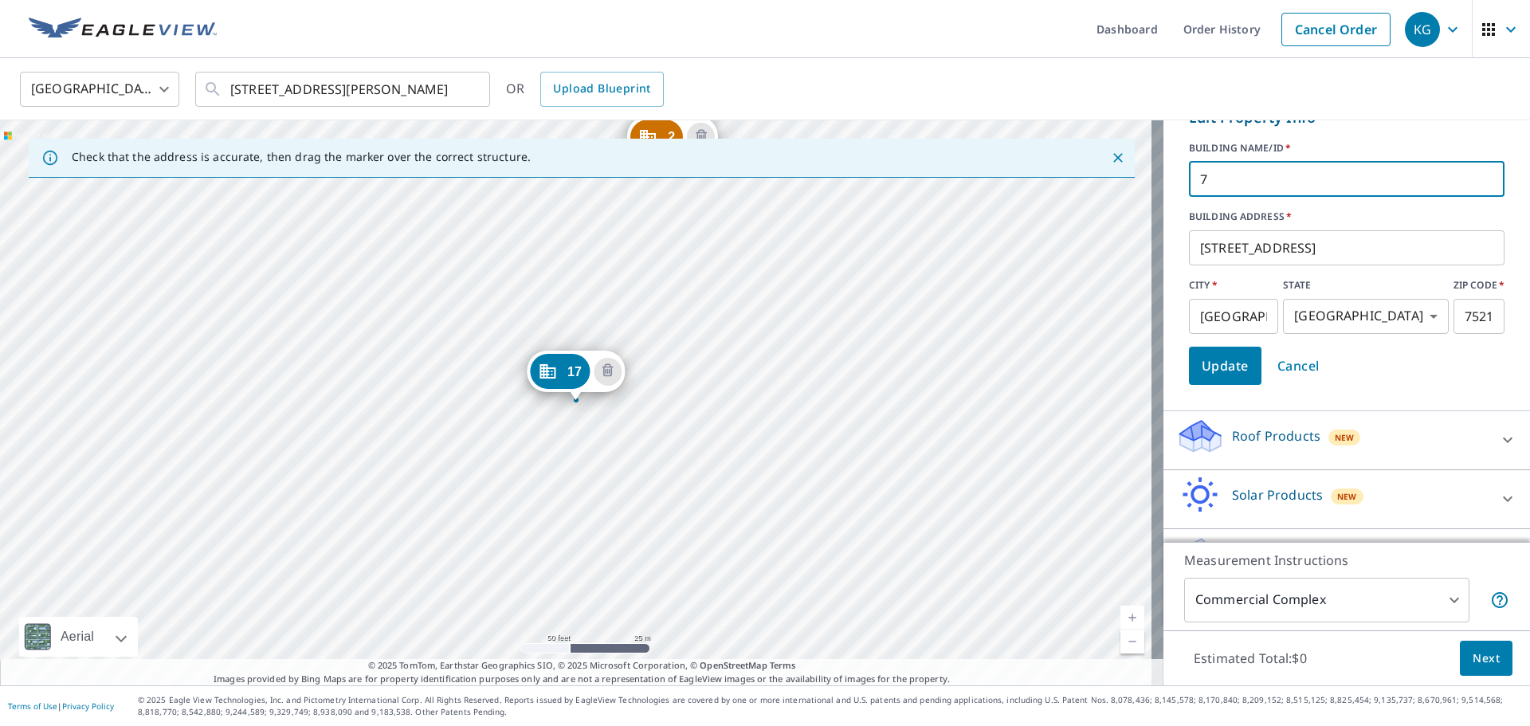
type input "7"
click at [1202, 370] on span "Update" at bounding box center [1225, 366] width 47 height 22
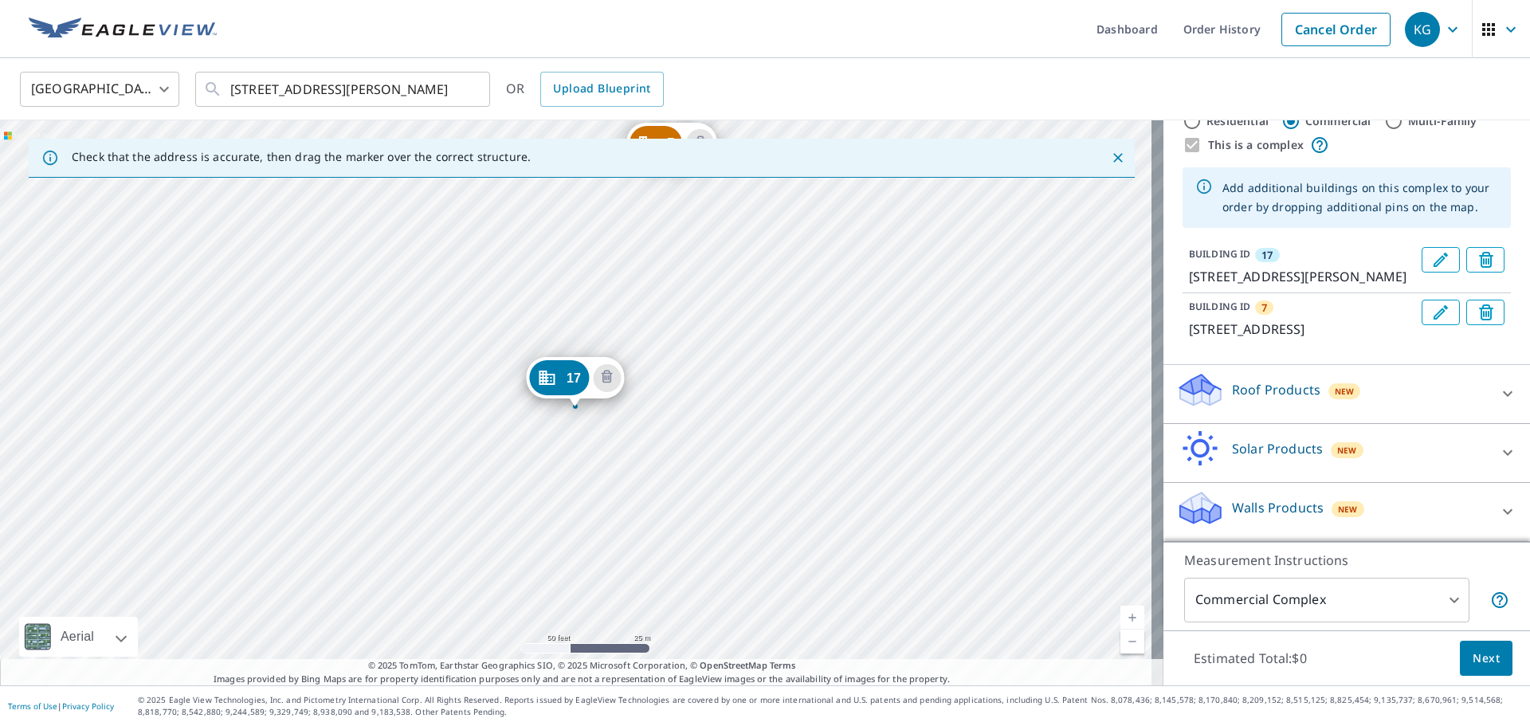
click at [714, 364] on div "[GEOGRAPHIC_DATA][STREET_ADDRESS] [GEOGRAPHIC_DATA][STREET_ADDRESS][PERSON_NAME]" at bounding box center [582, 402] width 1164 height 565
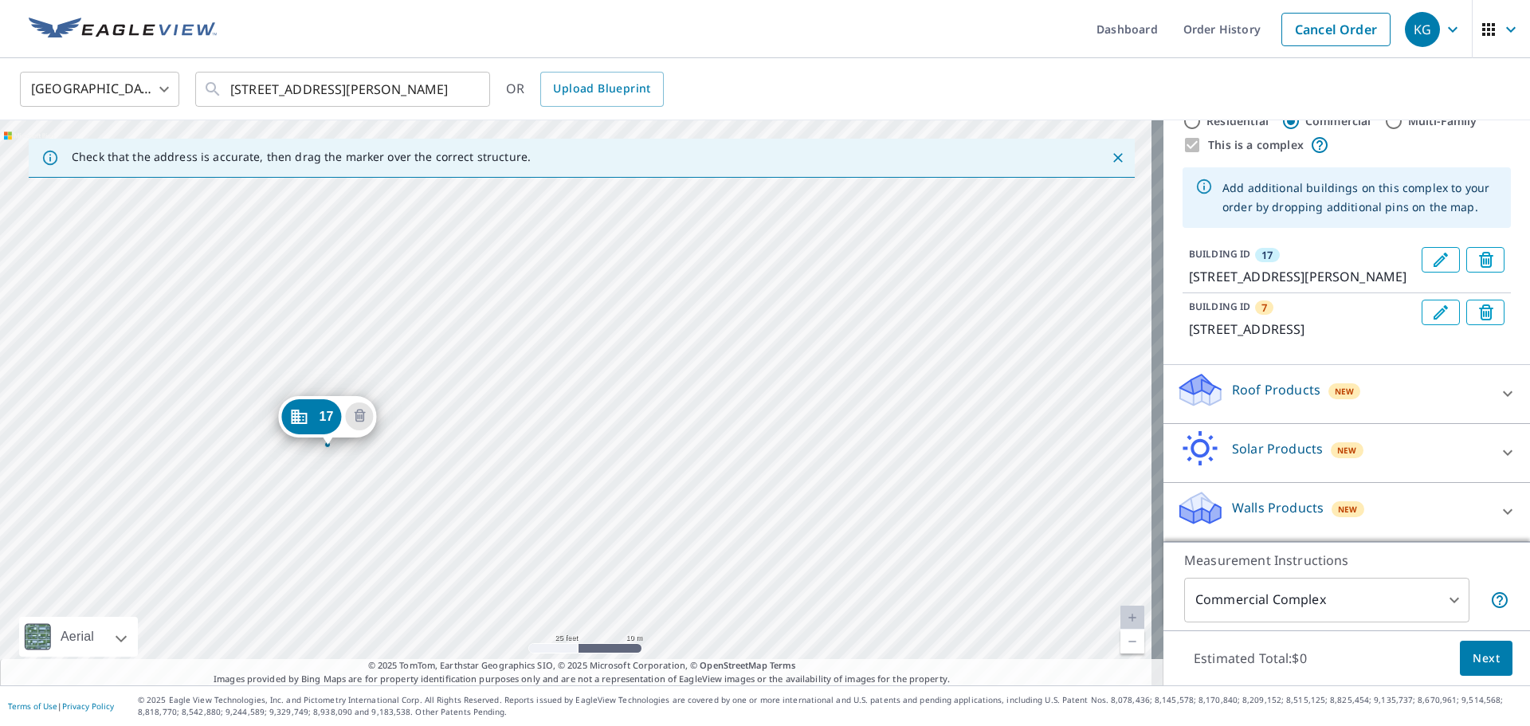
click at [828, 371] on div "[GEOGRAPHIC_DATA][STREET_ADDRESS] [GEOGRAPHIC_DATA][STREET_ADDRESS][PERSON_NAME]" at bounding box center [582, 402] width 1164 height 565
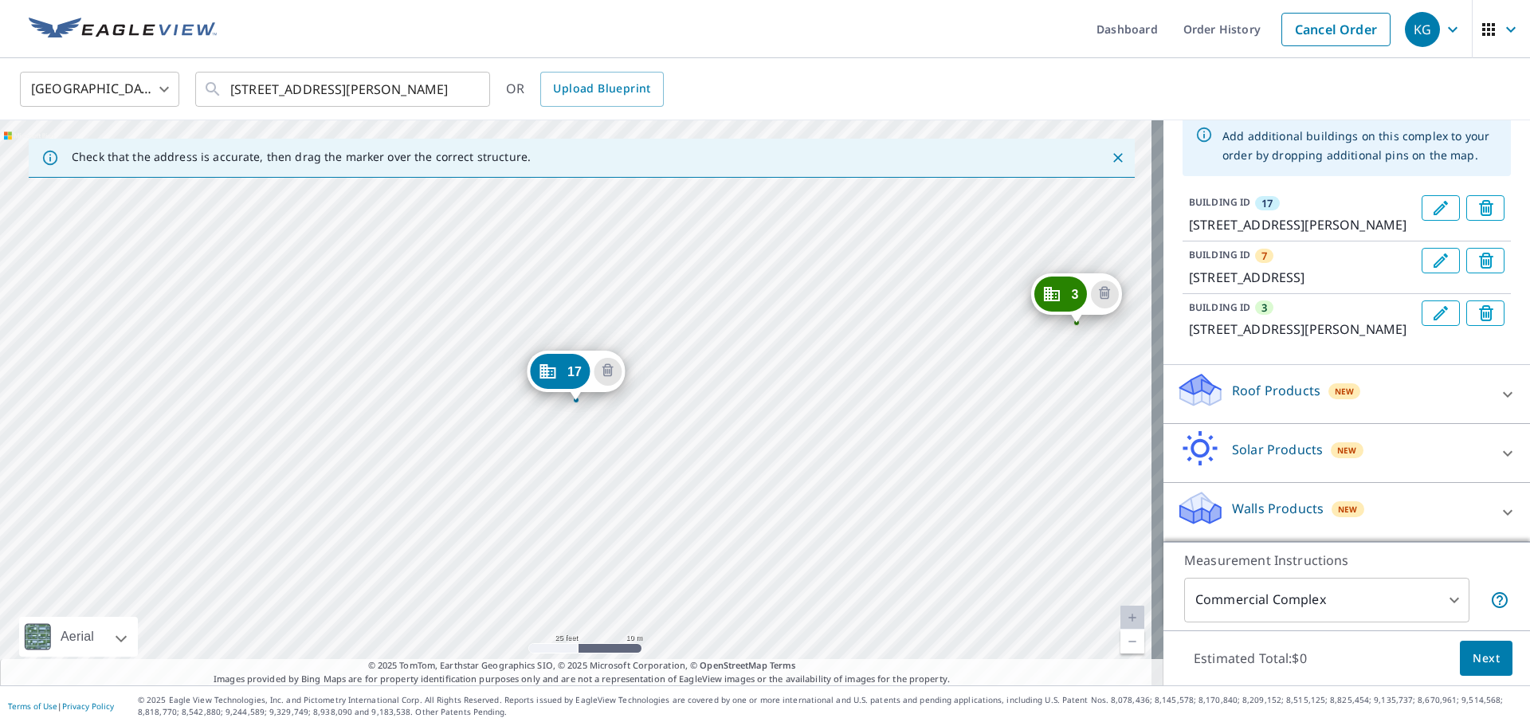
scroll to position [0, 0]
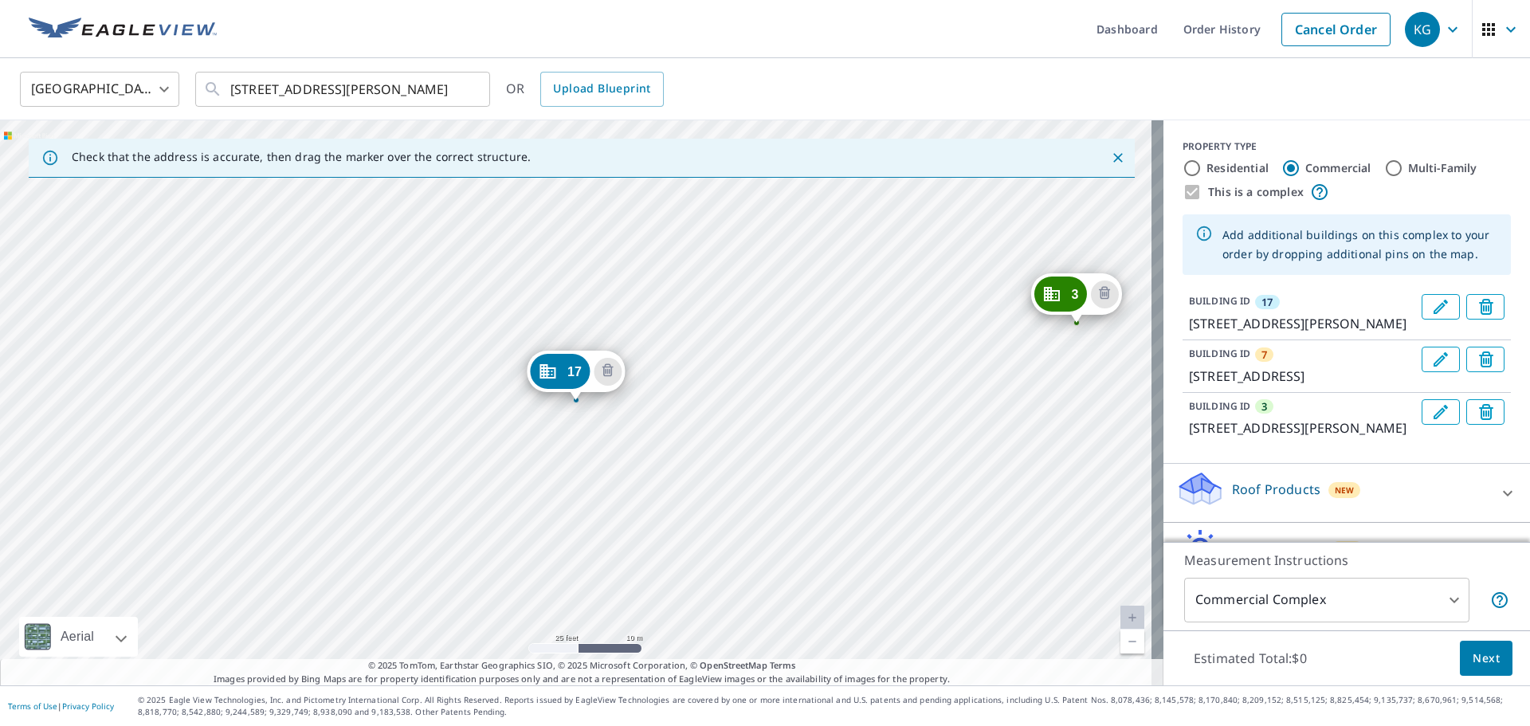
click at [1431, 407] on icon "Edit building 3" at bounding box center [1440, 412] width 19 height 19
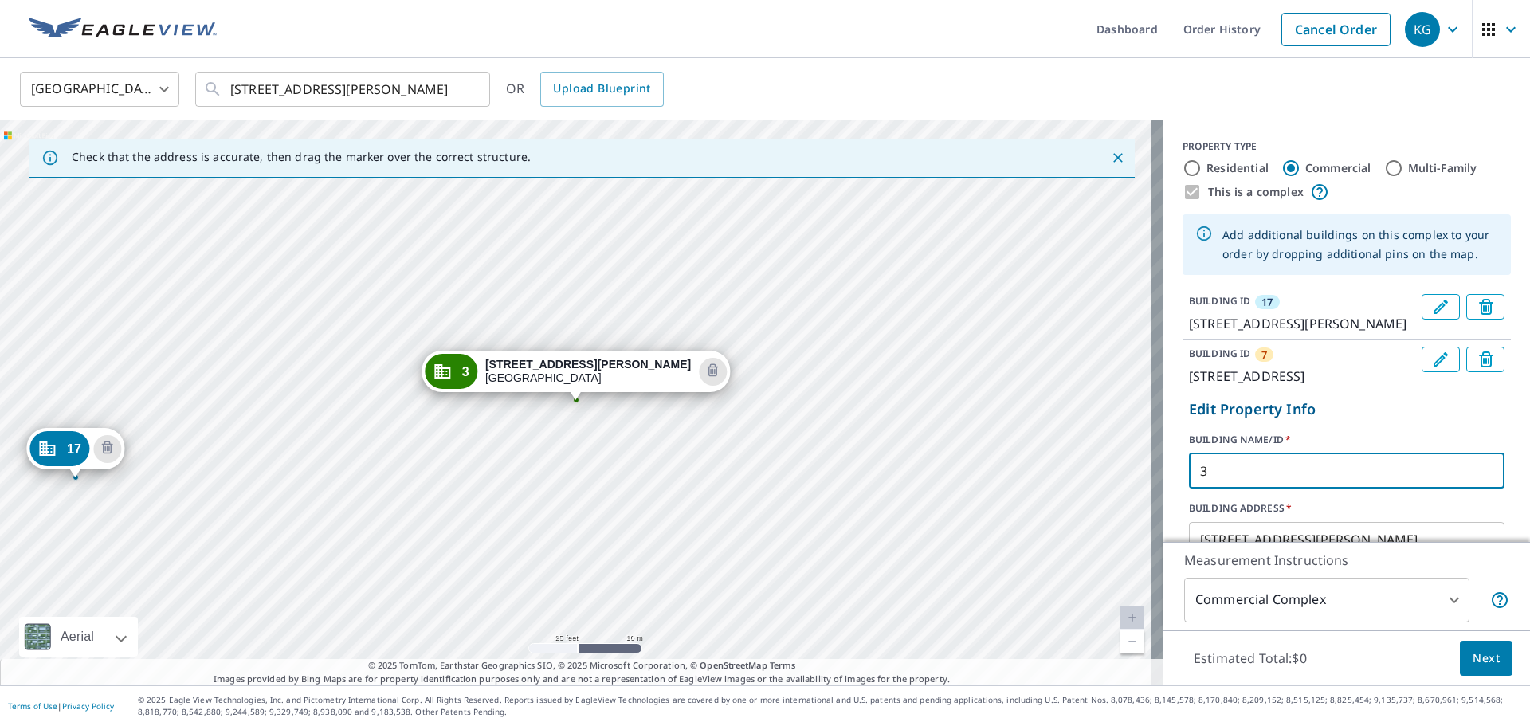
drag, startPoint x: 1223, startPoint y: 458, endPoint x: 1116, endPoint y: 471, distance: 108.4
click at [1116, 471] on div "Check that the address is accurate, then drag the marker over the correct struc…" at bounding box center [765, 402] width 1530 height 565
type input "10"
click at [1439, 439] on label "BUILDING NAME/ID   *" at bounding box center [1347, 440] width 316 height 14
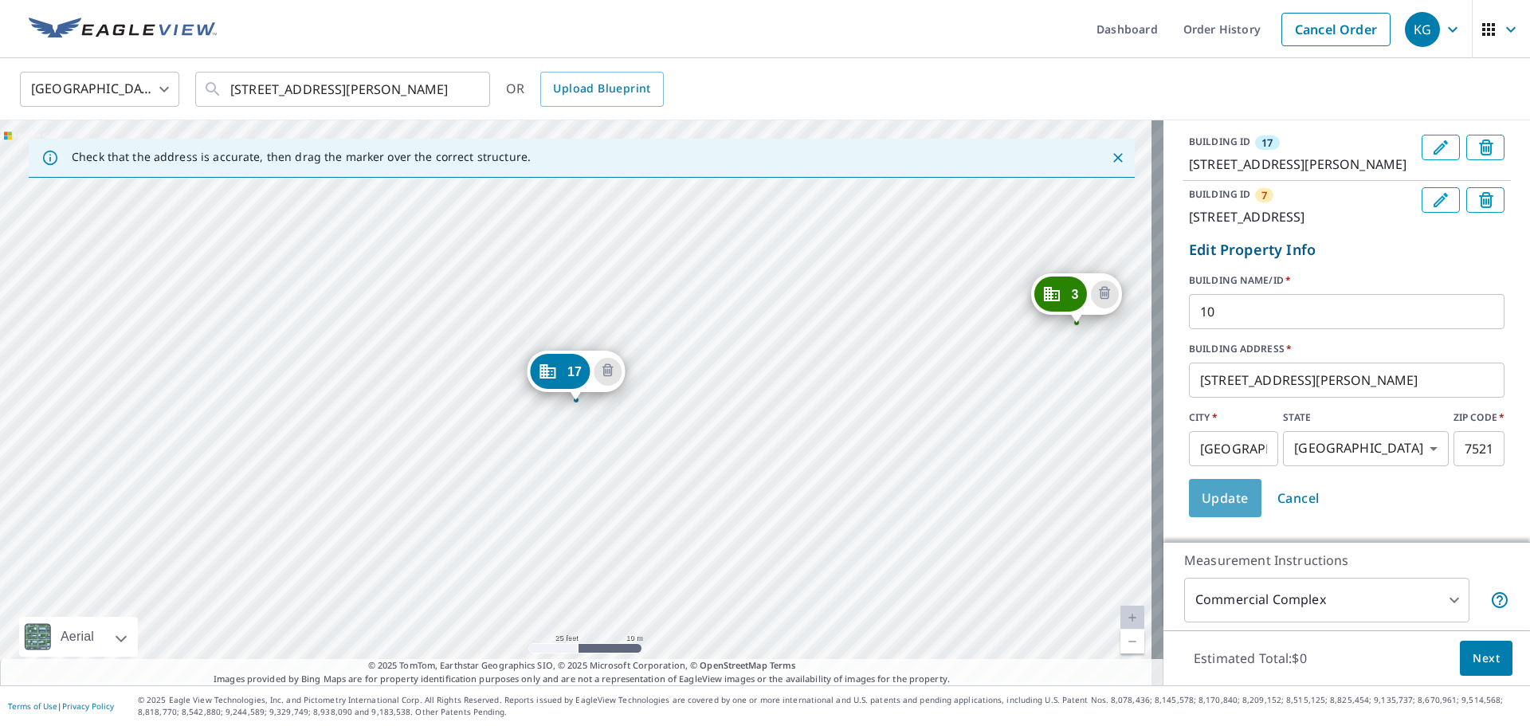
click at [1214, 506] on span "Update" at bounding box center [1225, 498] width 47 height 22
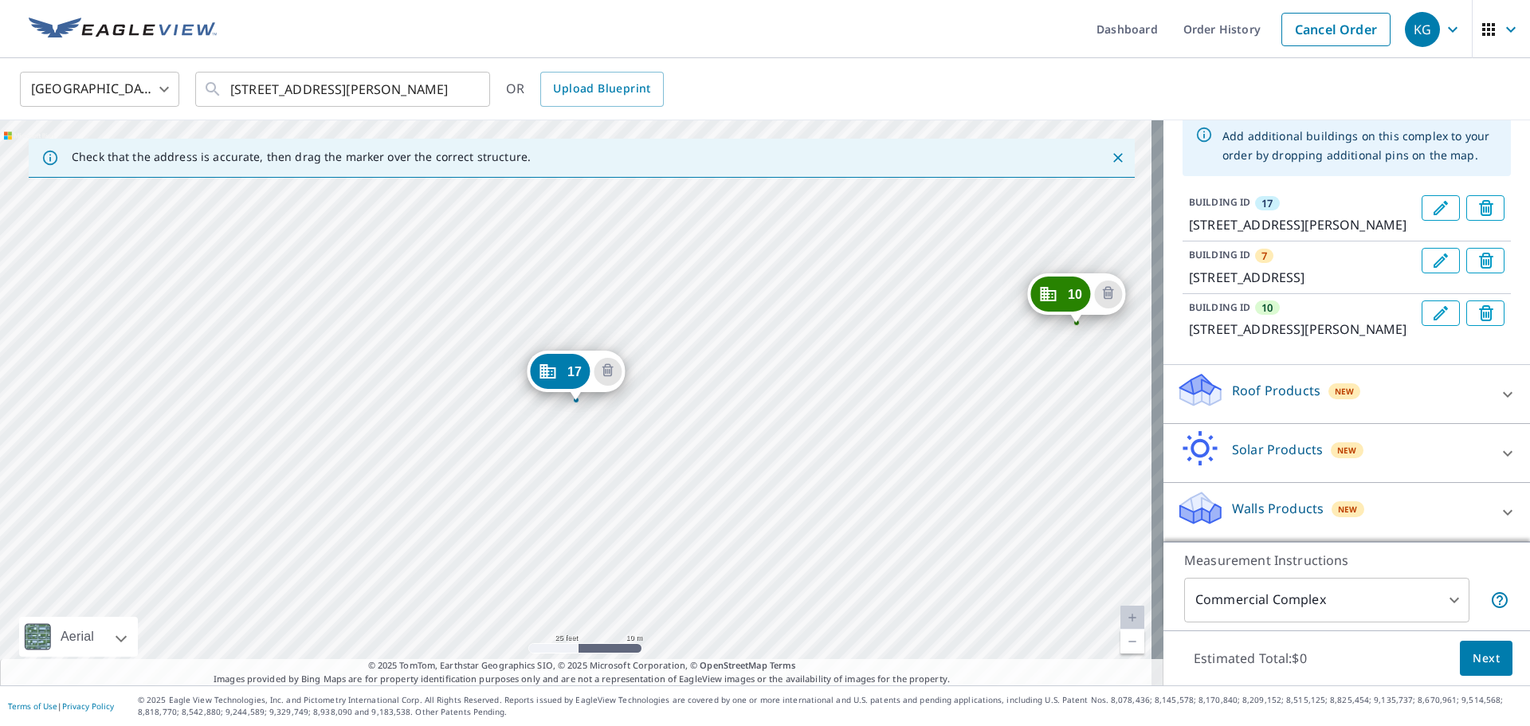
click at [1251, 407] on div "Roof Products New" at bounding box center [1332, 393] width 312 height 45
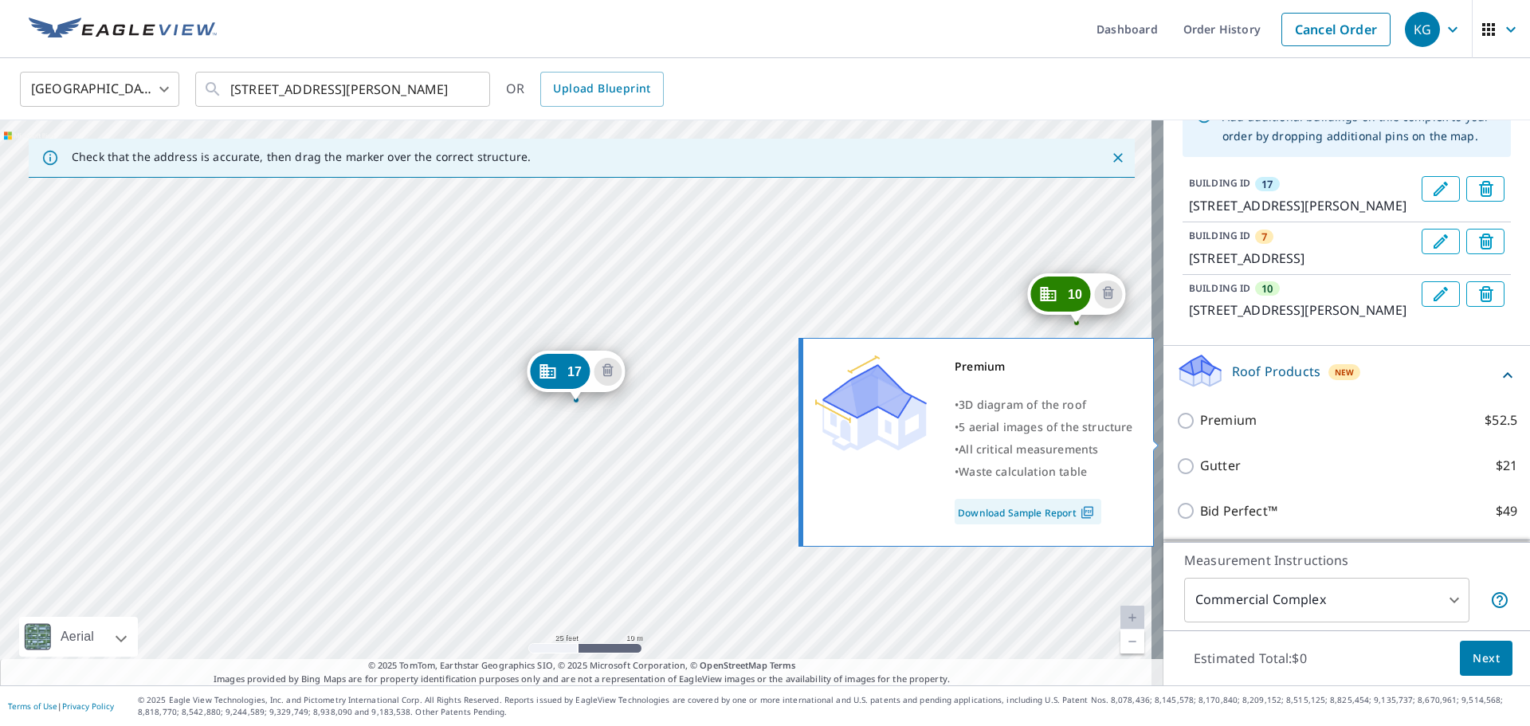
click at [1214, 430] on p "Premium" at bounding box center [1228, 420] width 57 height 20
click at [1200, 430] on input "Premium $52.5" at bounding box center [1188, 420] width 24 height 19
checkbox input "true"
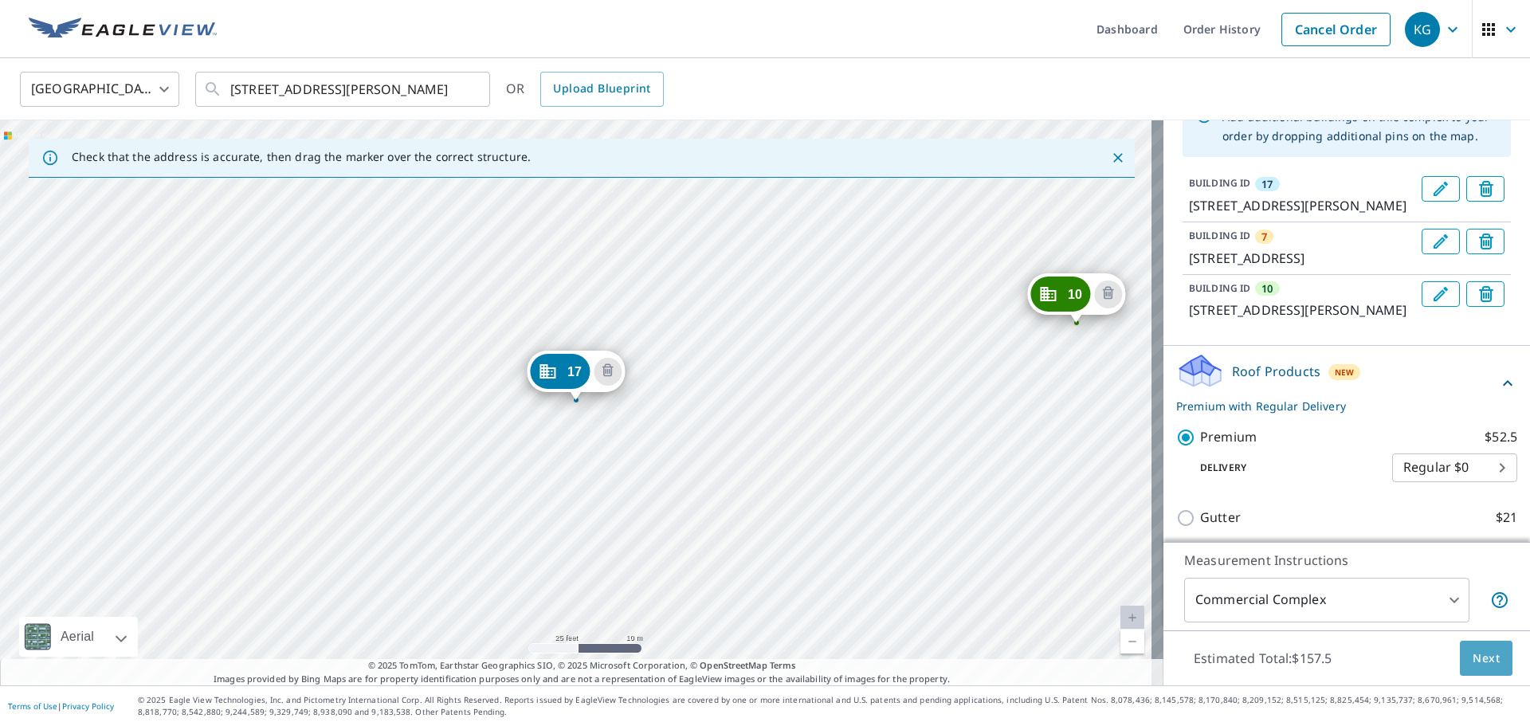
click at [1487, 656] on span "Next" at bounding box center [1486, 659] width 27 height 20
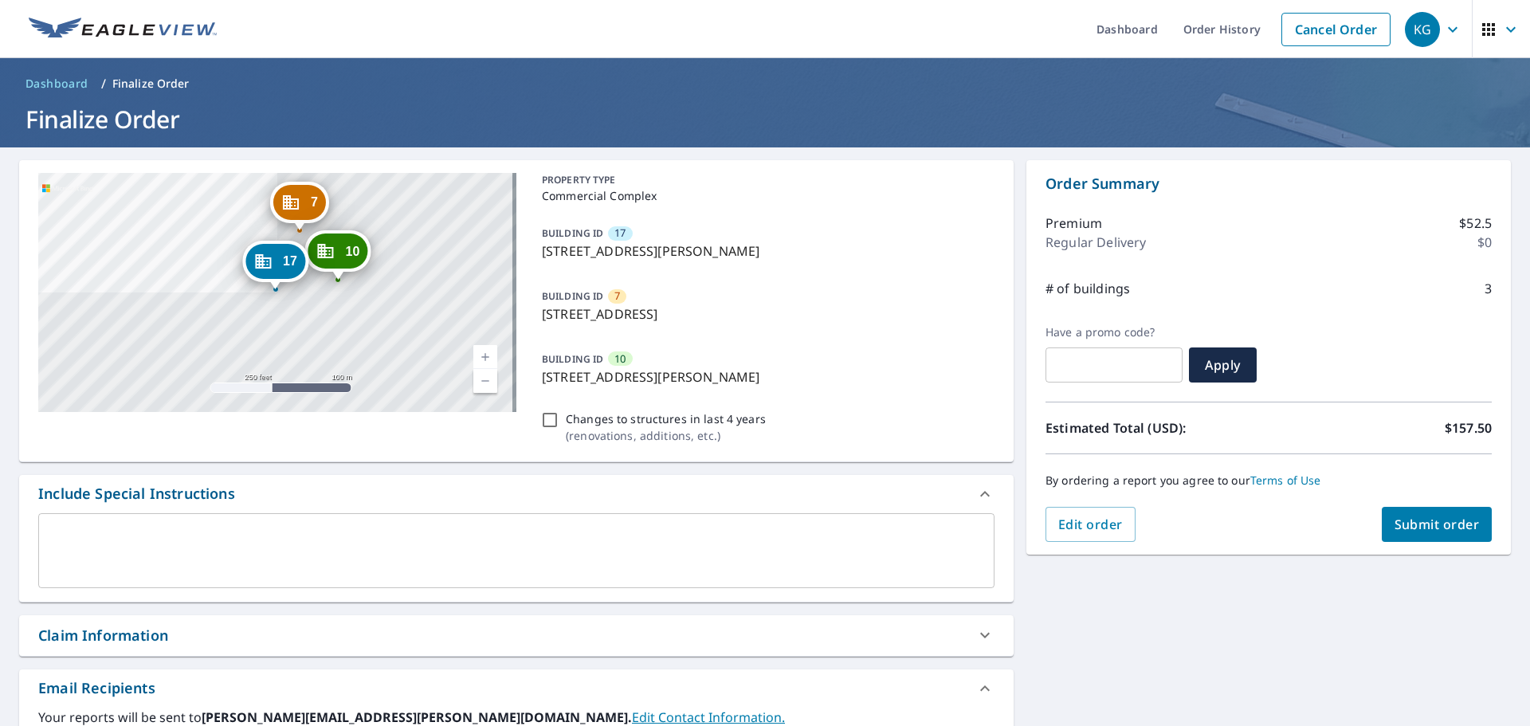
scroll to position [159, 0]
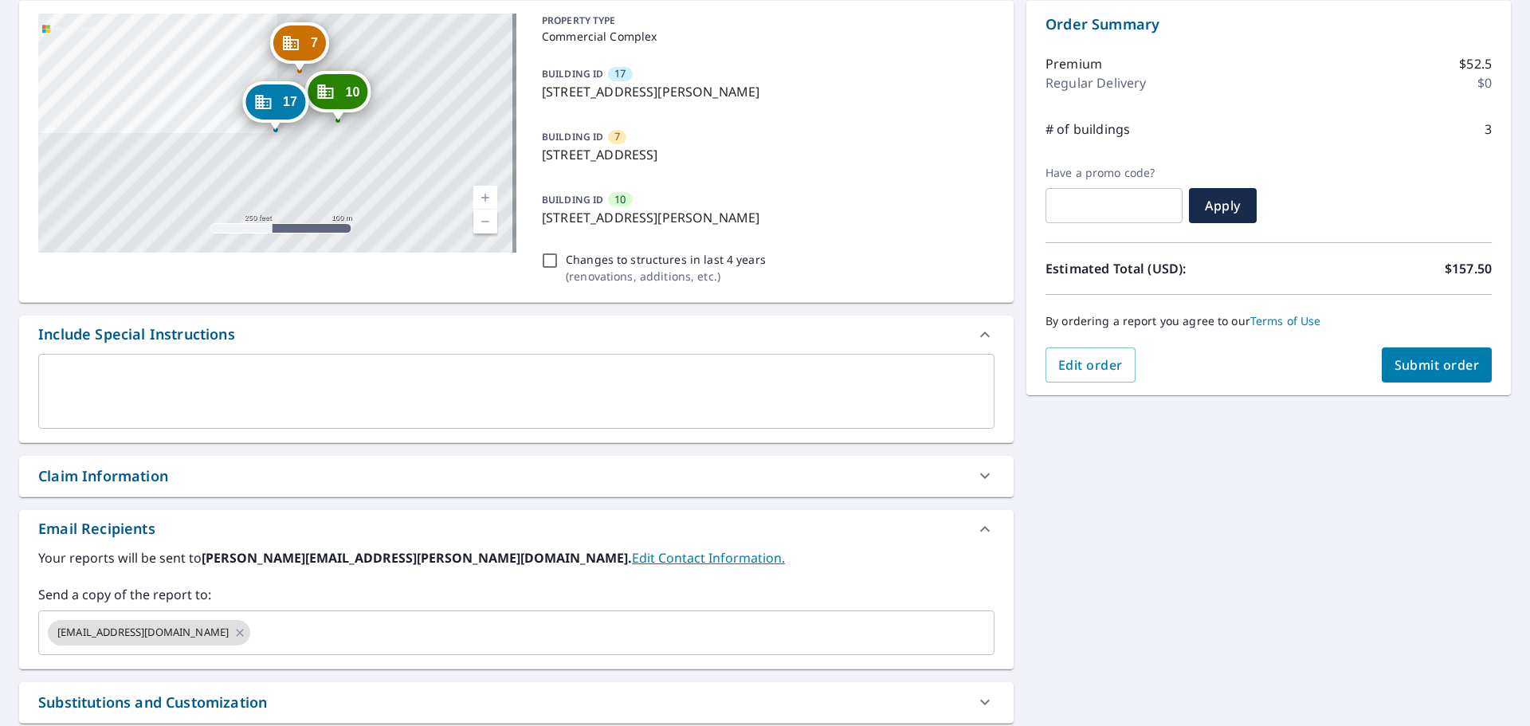
click at [127, 500] on div "[GEOGRAPHIC_DATA][STREET_ADDRESS] 10 [STREET_ADDRESS][PERSON_NAME] [GEOGRAPHIC_…" at bounding box center [516, 410] width 995 height 819
click at [137, 481] on div "Claim Information" at bounding box center [103, 476] width 130 height 22
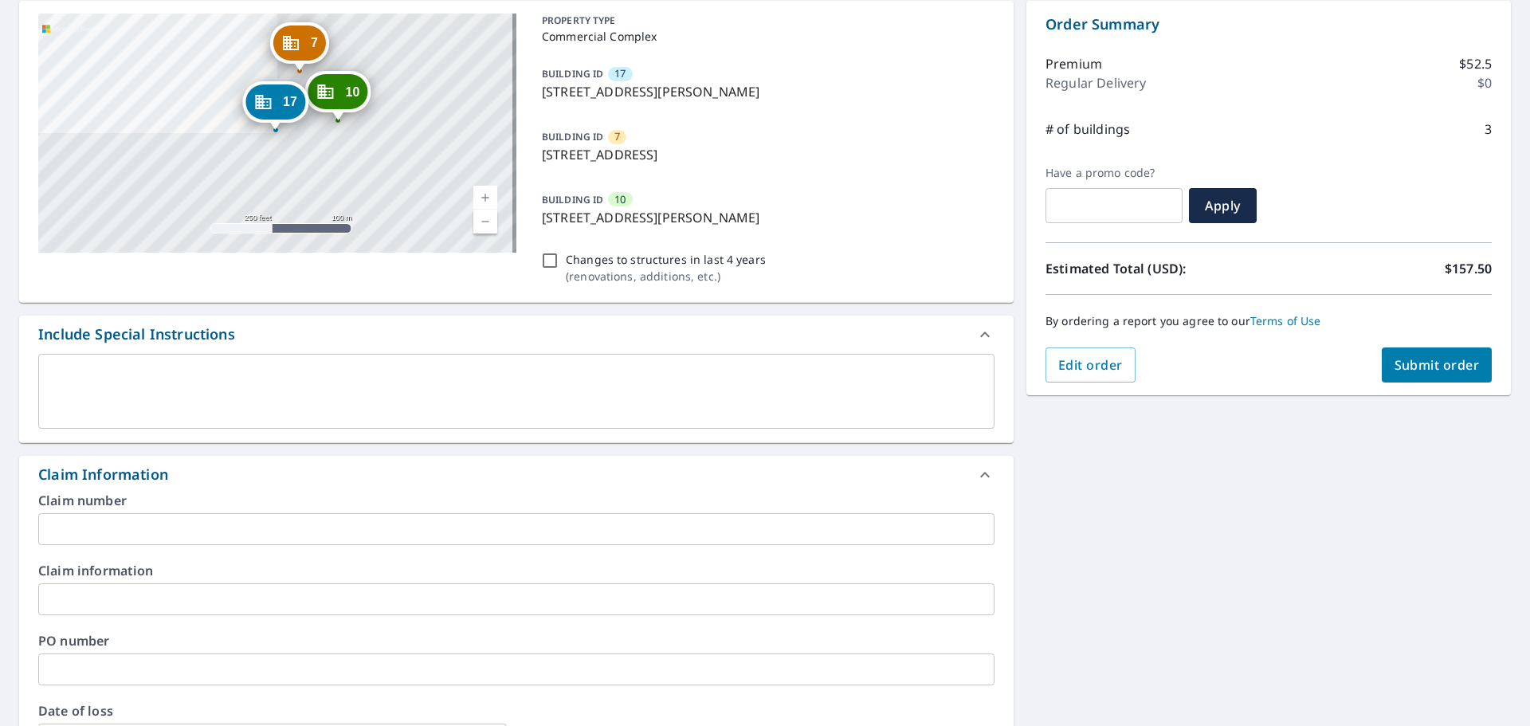
click at [147, 520] on input "text" at bounding box center [516, 529] width 956 height 32
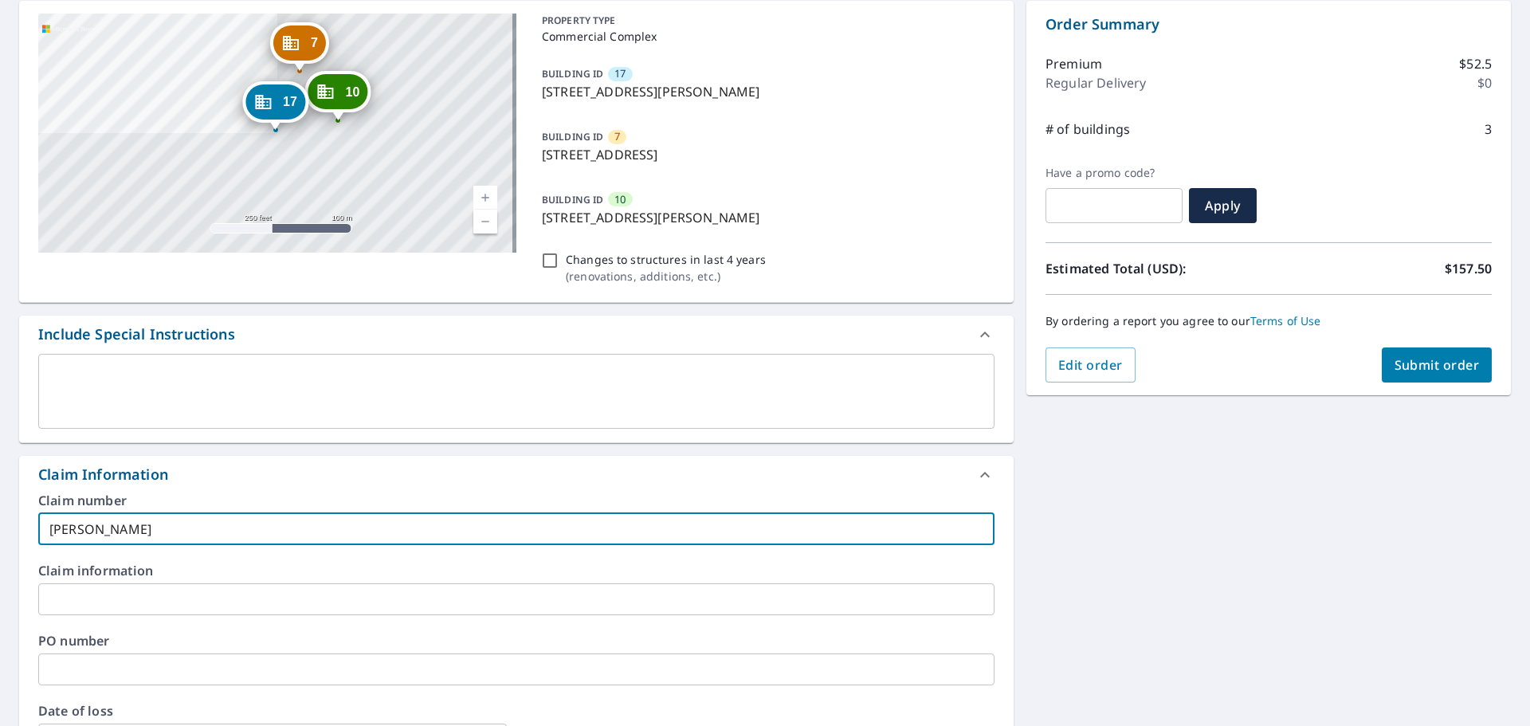
type input "[PERSON_NAME]-vs"
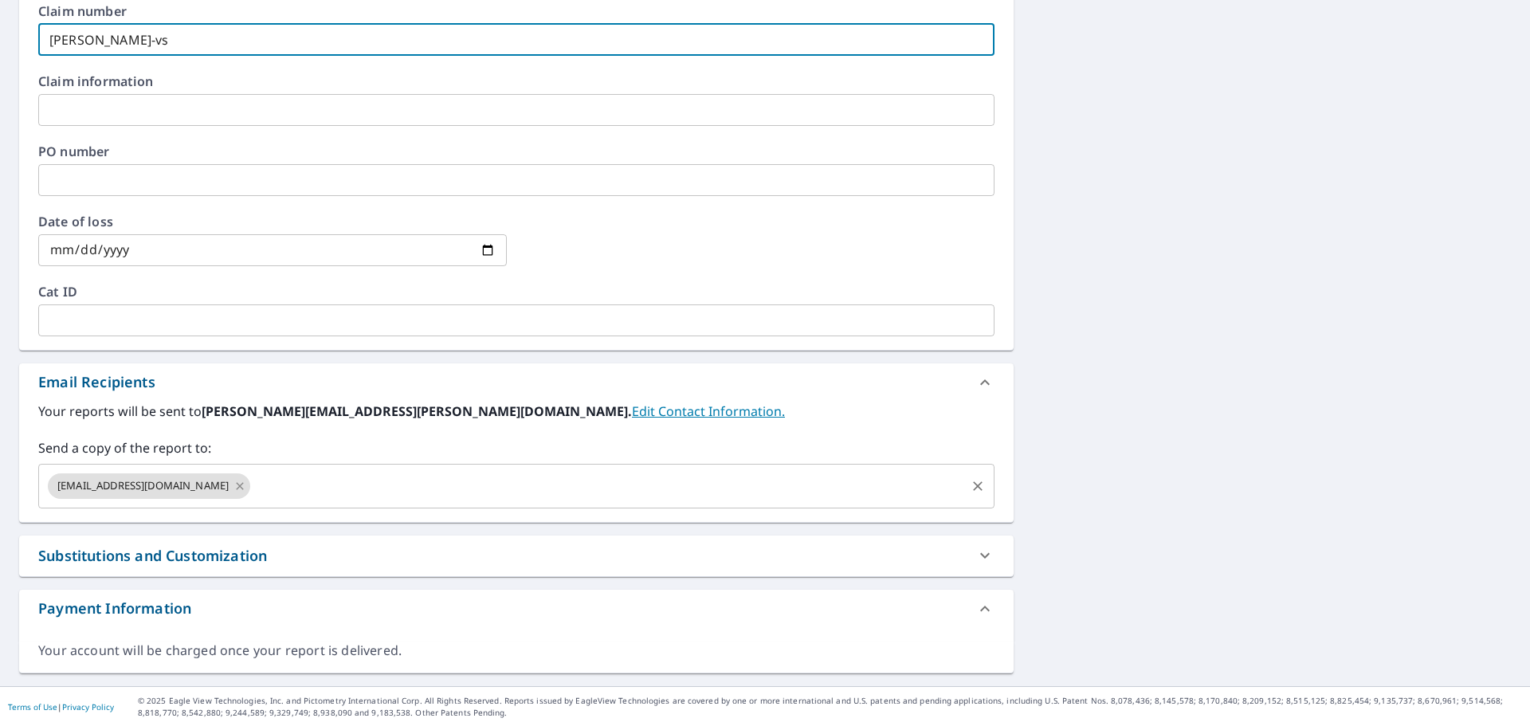
scroll to position [650, 0]
click at [205, 463] on div "[EMAIL_ADDRESS][DOMAIN_NAME] ​" at bounding box center [516, 485] width 956 height 45
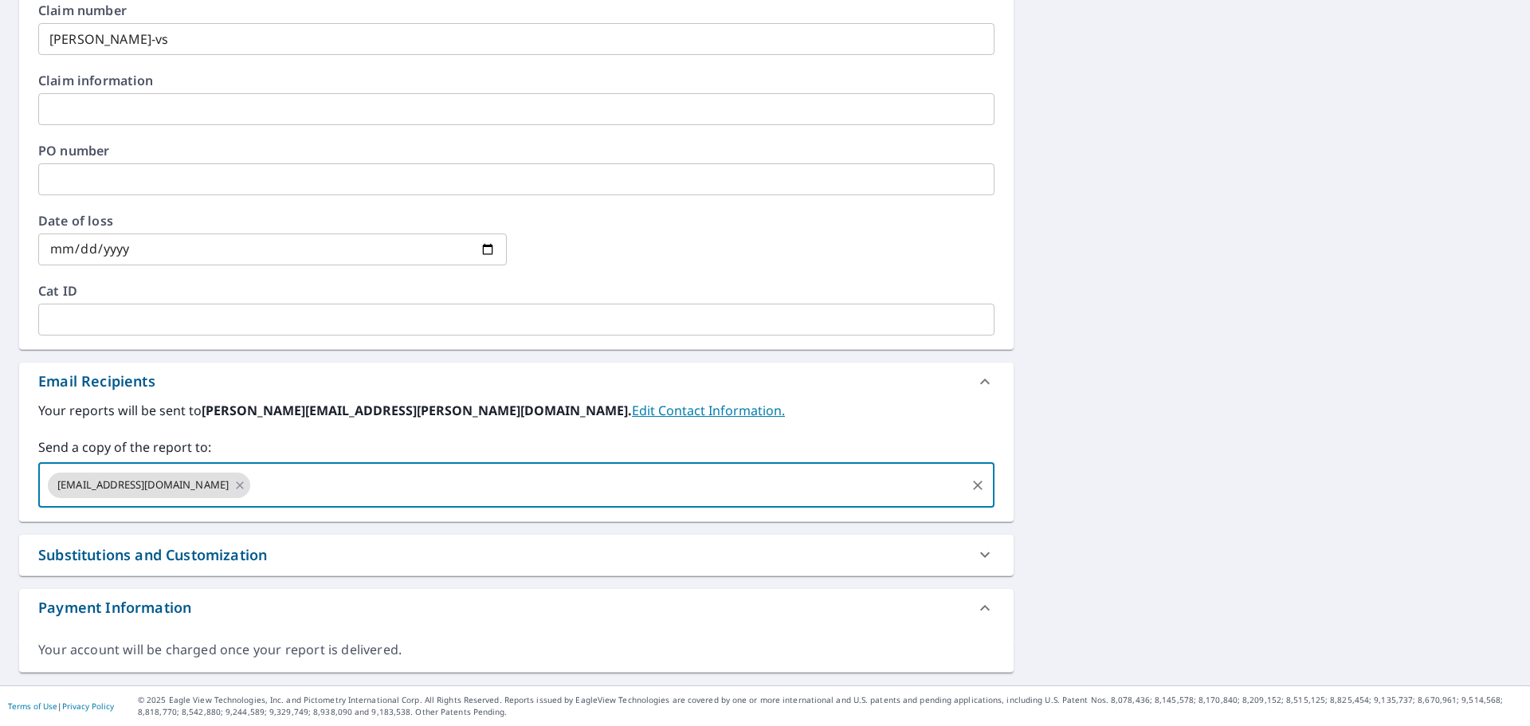
click at [253, 482] on input "text" at bounding box center [608, 485] width 711 height 30
type input "[PERSON_NAME][EMAIL_ADDRESS][DOMAIN_NAME]"
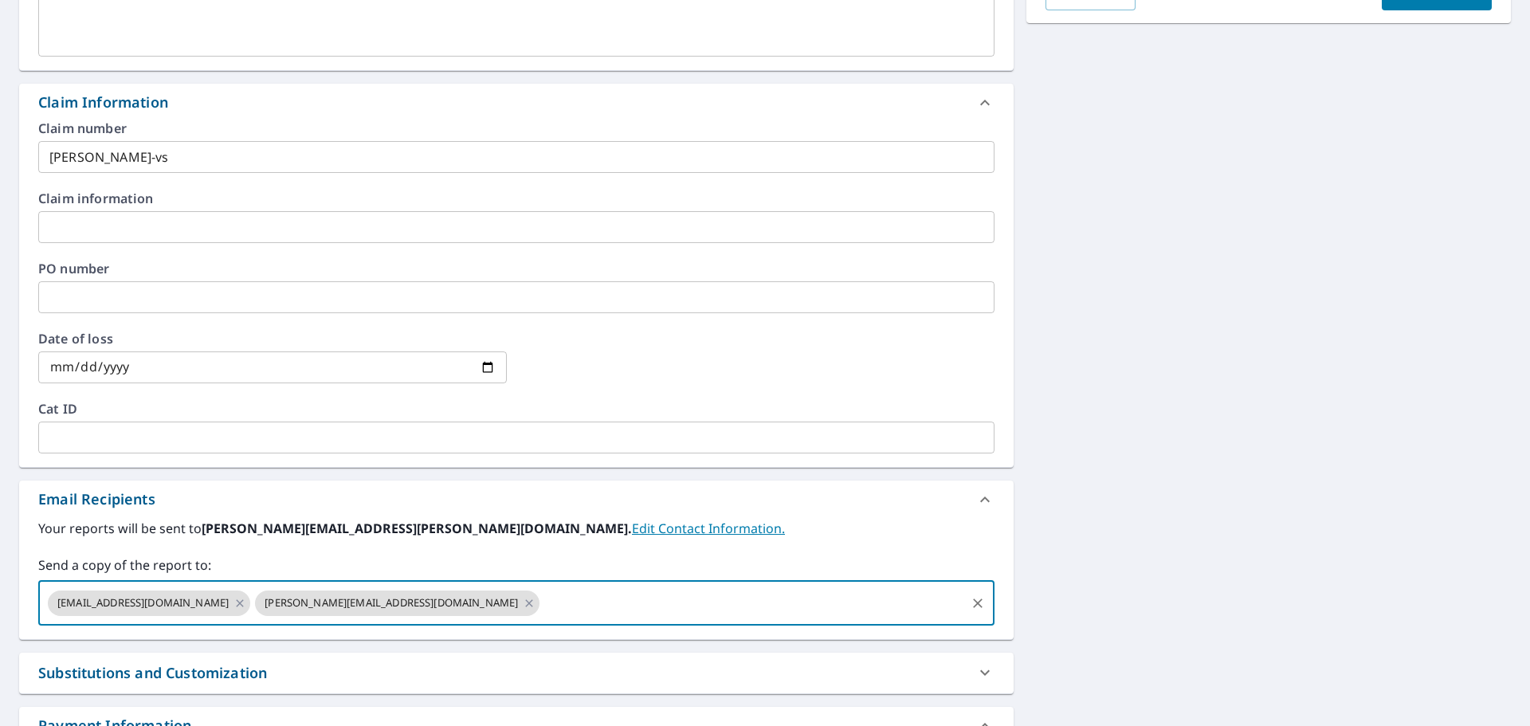
scroll to position [331, 0]
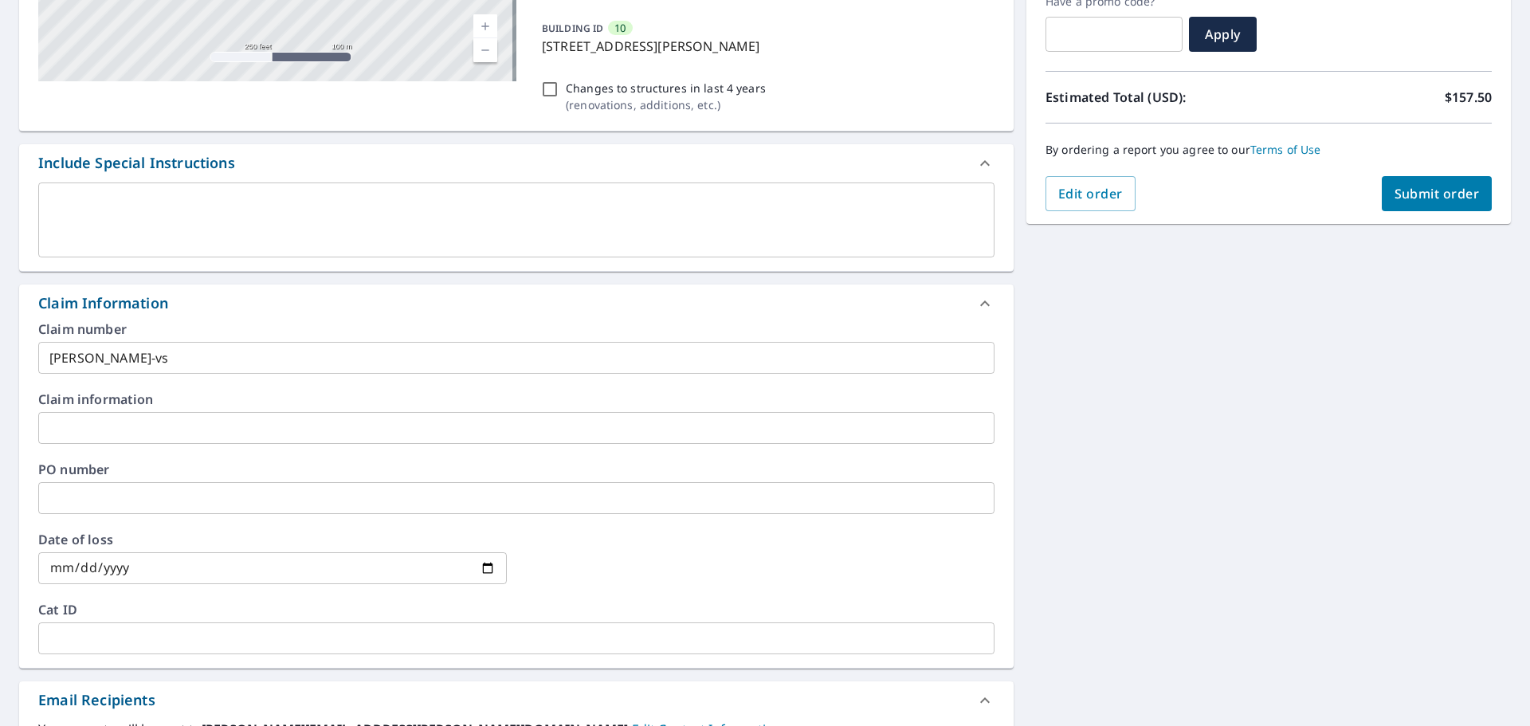
click at [1382, 192] on button "Submit order" at bounding box center [1437, 193] width 111 height 35
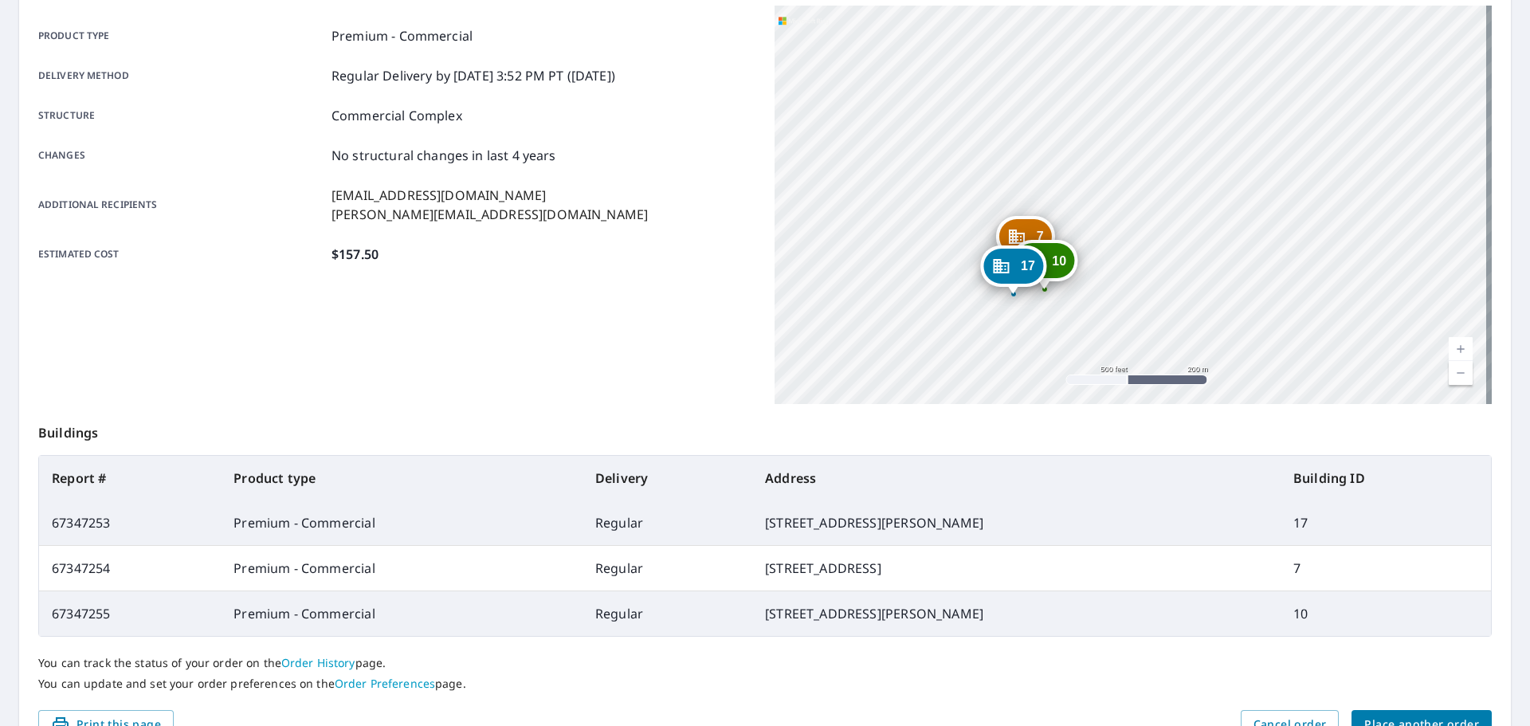
scroll to position [223, 0]
